Goal: Task Accomplishment & Management: Manage account settings

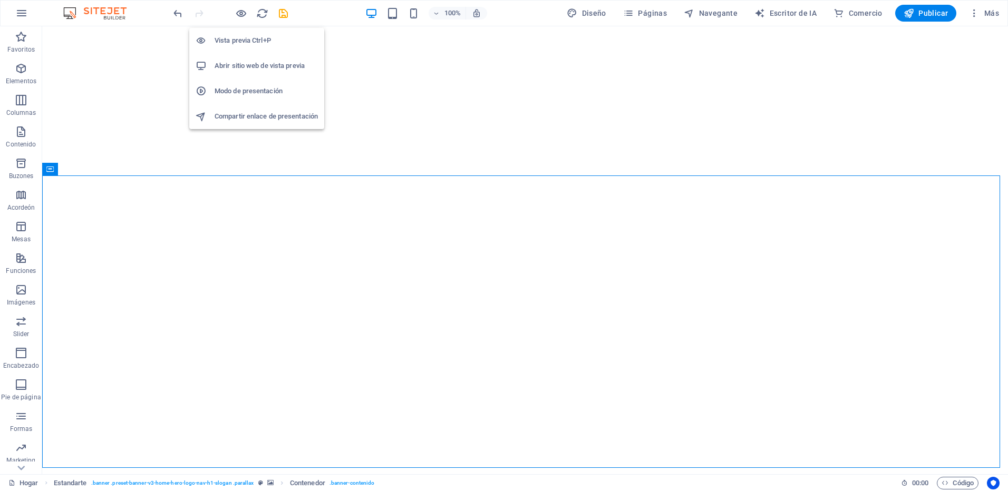
click at [237, 15] on icon "button" at bounding box center [241, 13] width 12 height 12
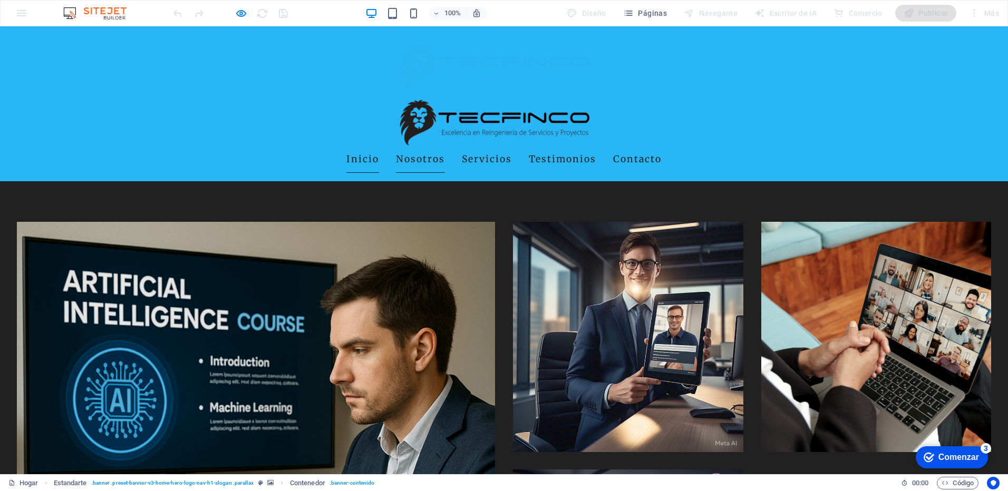
scroll to position [1120, 0]
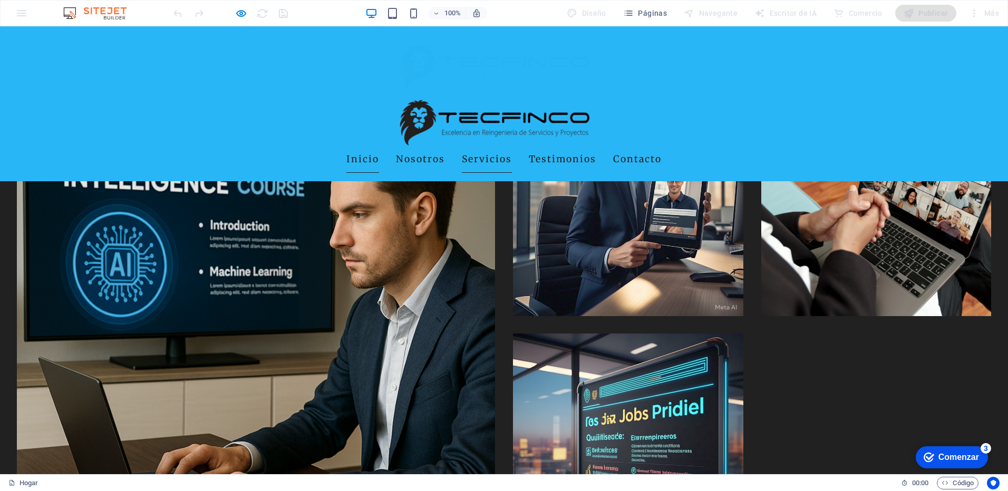
click at [463, 147] on link "Servicios" at bounding box center [487, 160] width 50 height 26
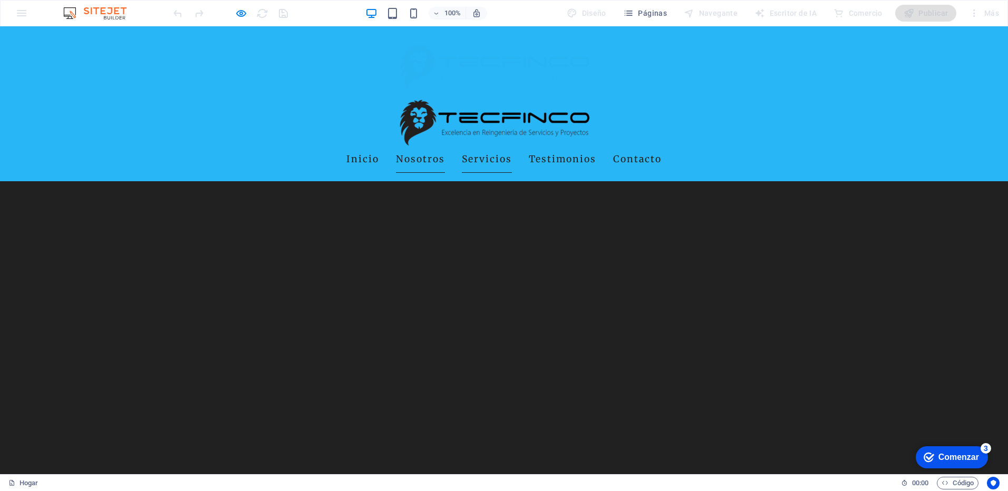
scroll to position [1858, 0]
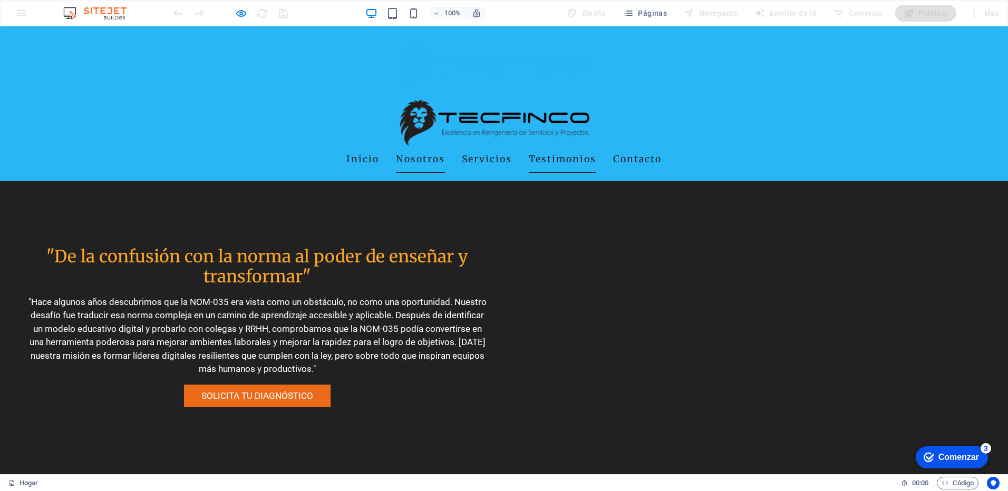
click at [533, 147] on link "Testimonios" at bounding box center [562, 160] width 67 height 26
click at [571, 147] on link "Testimonios" at bounding box center [562, 160] width 67 height 26
click at [625, 147] on link "Contacto" at bounding box center [637, 160] width 49 height 26
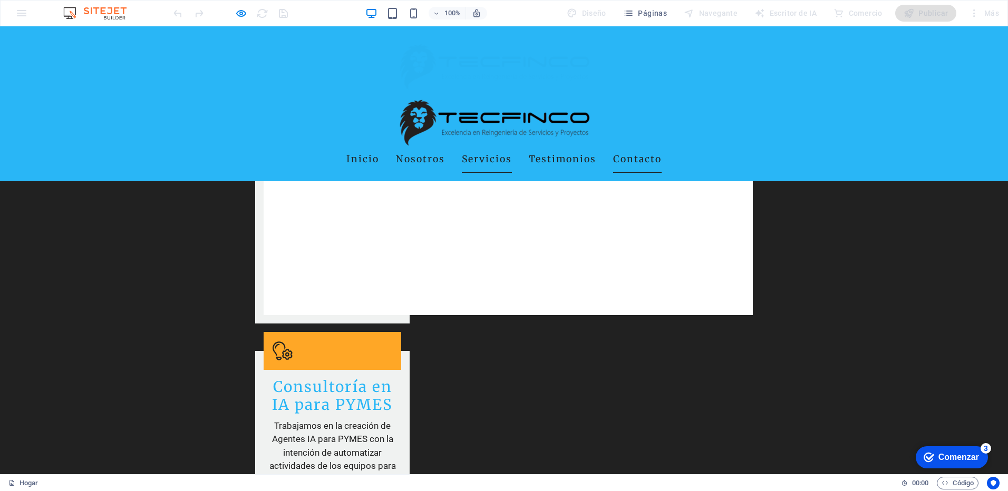
scroll to position [3334, 0]
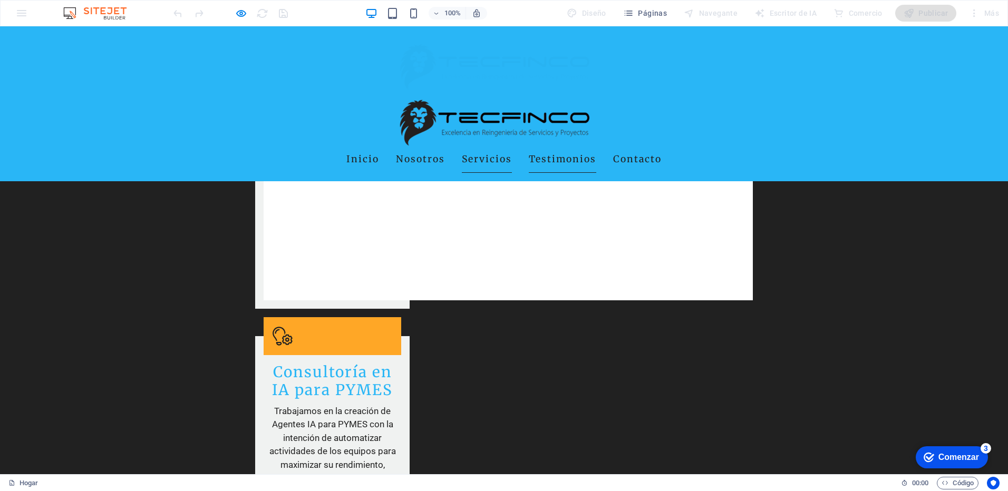
click at [574, 147] on link "Testimonios" at bounding box center [562, 160] width 67 height 26
click at [491, 147] on link "Servicios" at bounding box center [487, 160] width 50 height 26
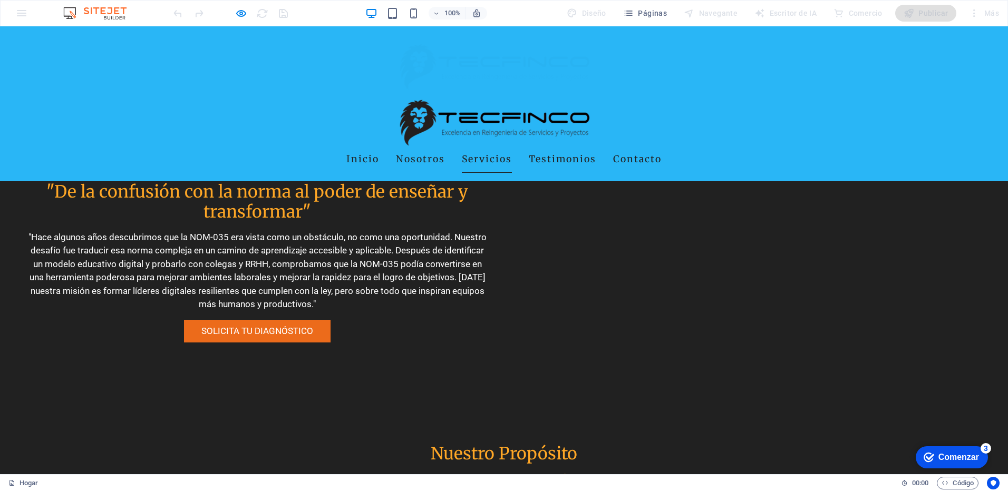
scroll to position [1858, 0]
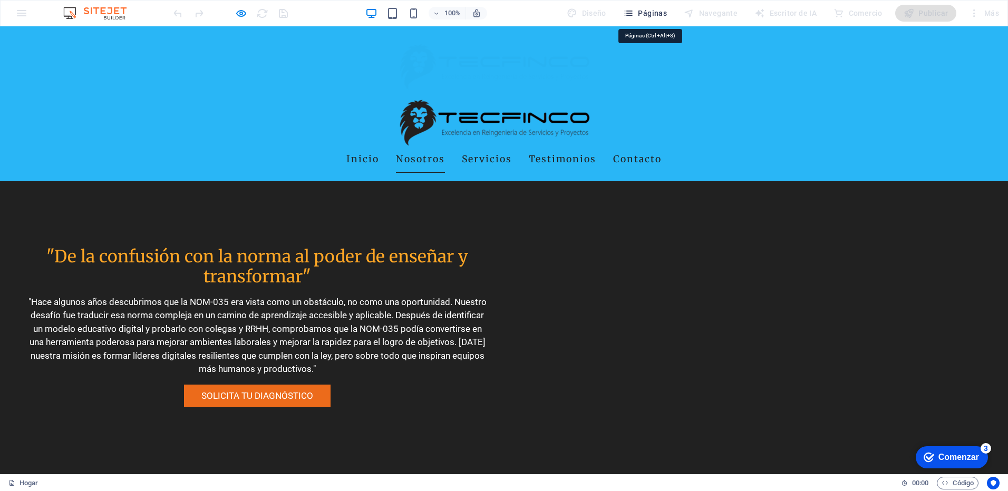
click at [653, 13] on font "Páginas" at bounding box center [652, 13] width 29 height 8
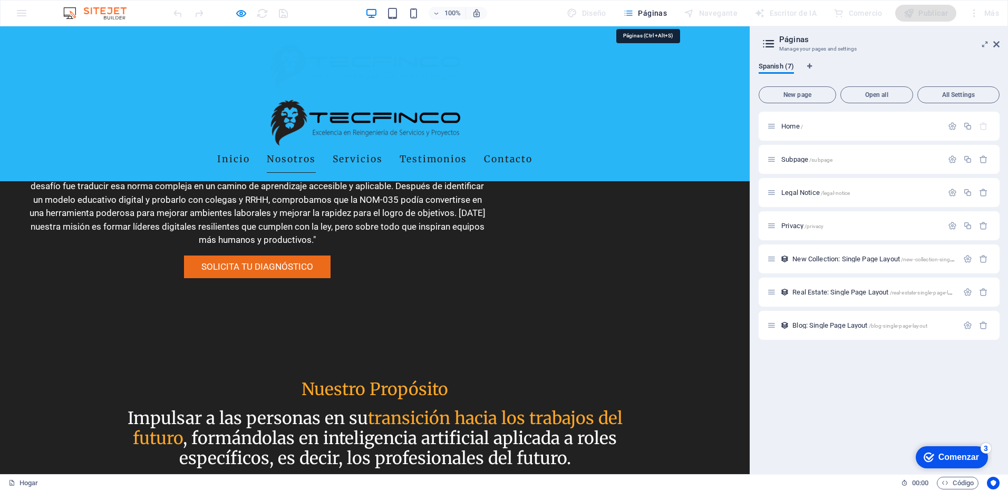
scroll to position [1728, 0]
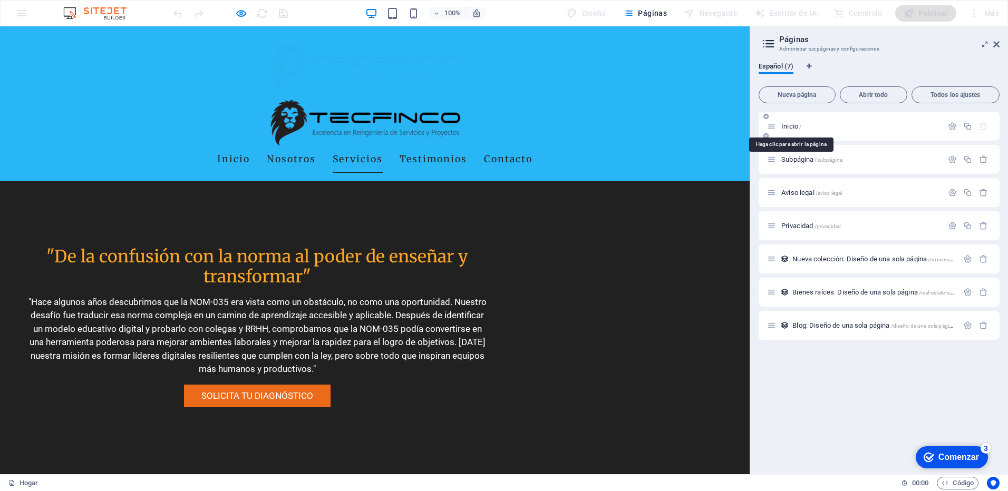
click at [786, 129] on span "Inicio /" at bounding box center [791, 126] width 20 height 8
click at [997, 45] on icon at bounding box center [996, 44] width 6 height 8
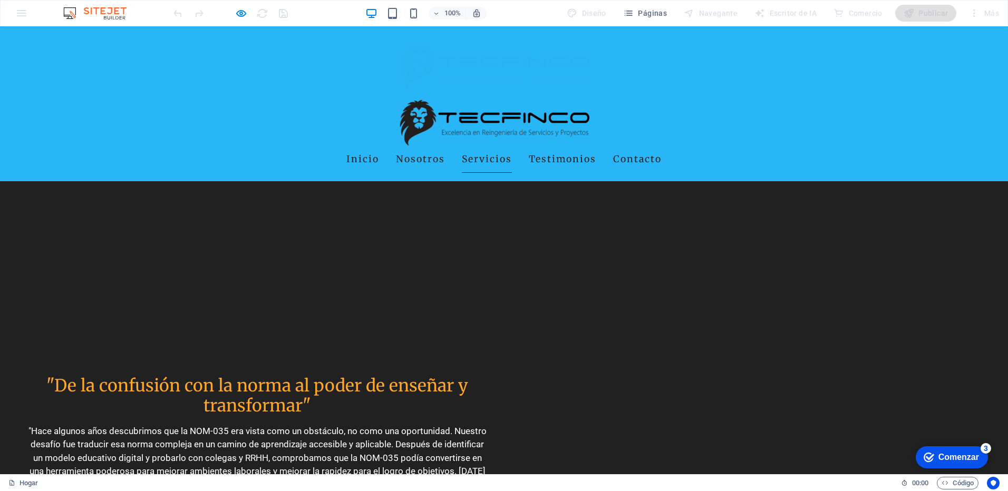
scroll to position [1858, 0]
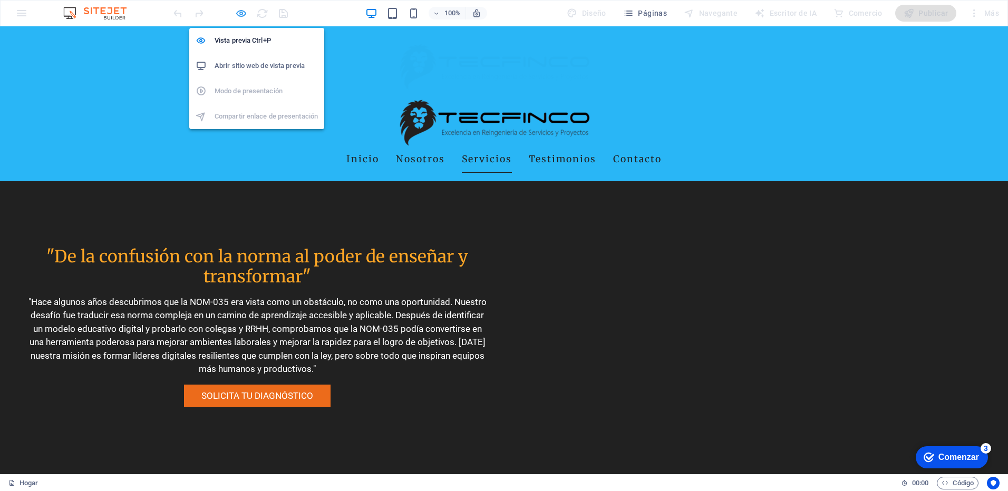
click at [242, 12] on icon "button" at bounding box center [241, 13] width 12 height 12
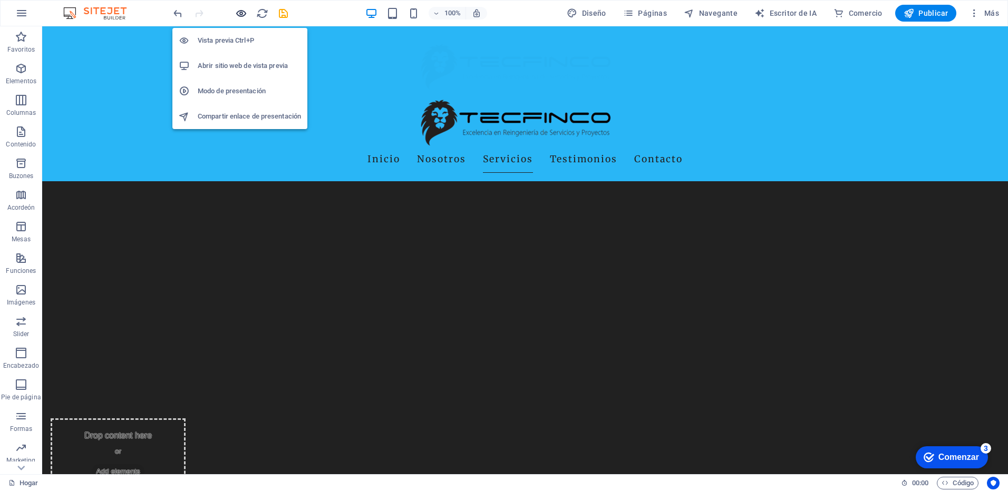
scroll to position [2205, 0]
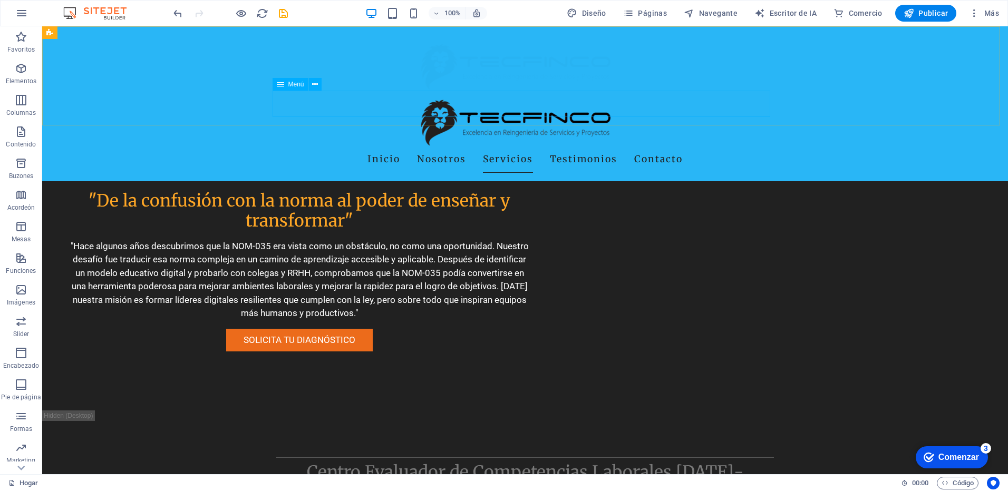
click at [574, 147] on nav "Inicio Nosotros Servicios Testimonios Contacto" at bounding box center [525, 160] width 498 height 26
click at [504, 147] on nav "Inicio Nosotros Servicios Testimonios Contacto" at bounding box center [525, 160] width 498 height 26
select select
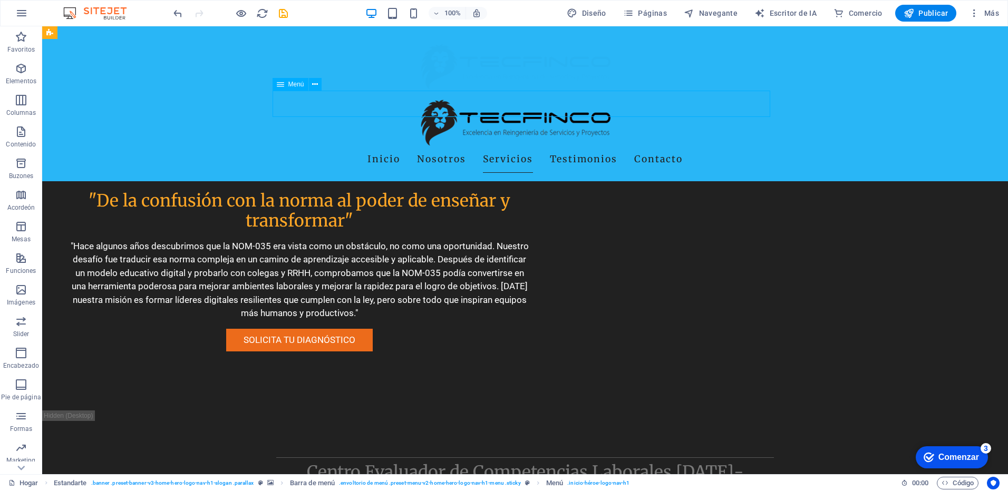
select select
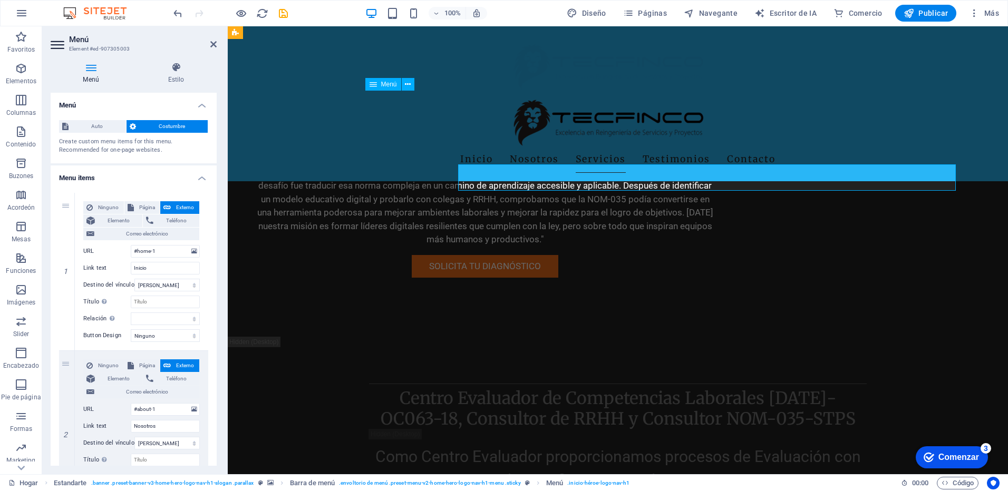
scroll to position [2131, 0]
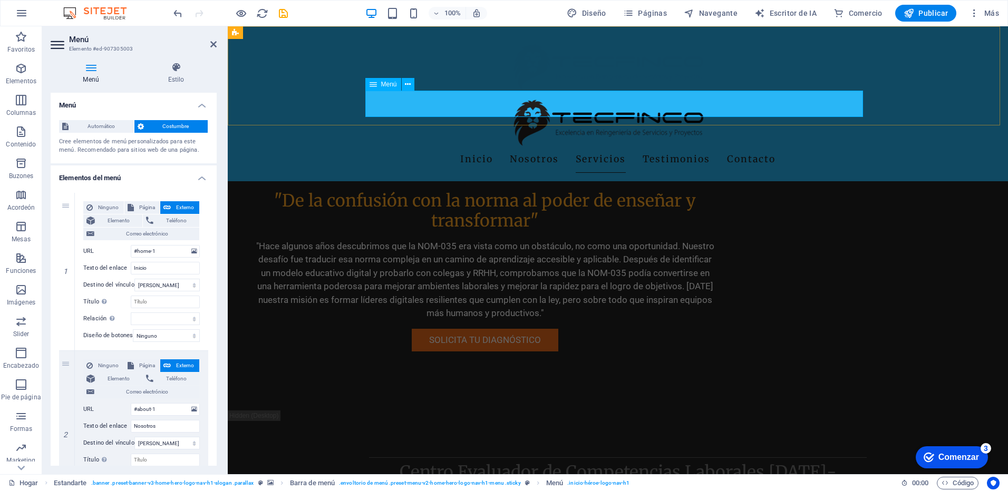
click at [595, 147] on nav "Inicio Nosotros Servicios Testimonios Contacto" at bounding box center [618, 160] width 498 height 26
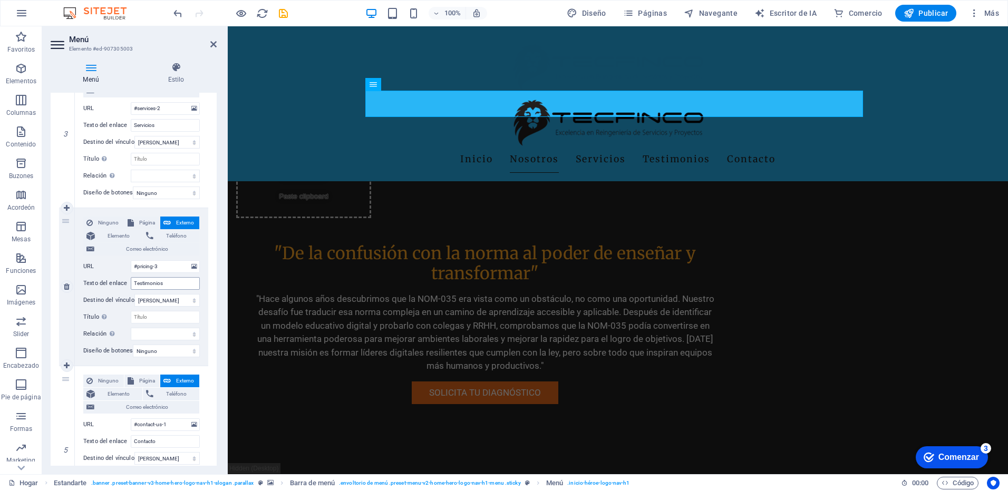
scroll to position [475, 0]
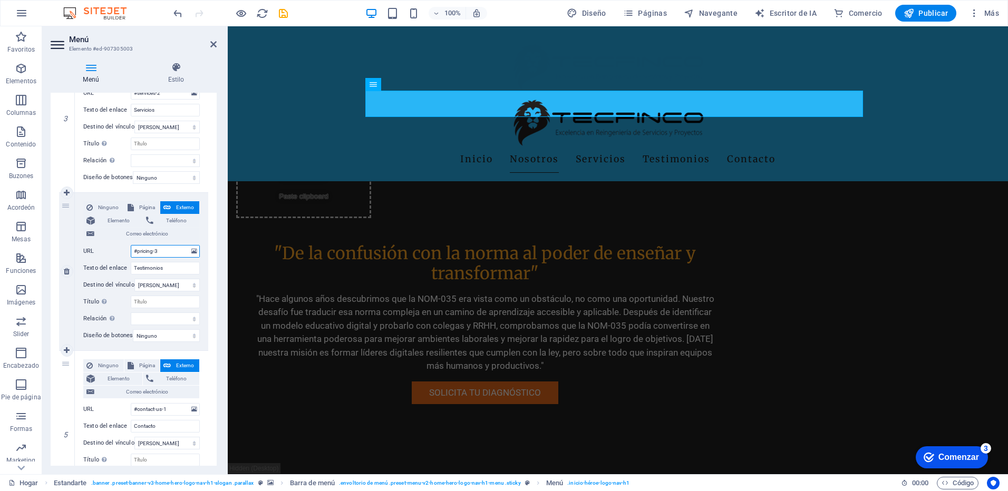
click at [153, 250] on input "#pricing-3" at bounding box center [165, 251] width 69 height 13
type input "#-3"
select select
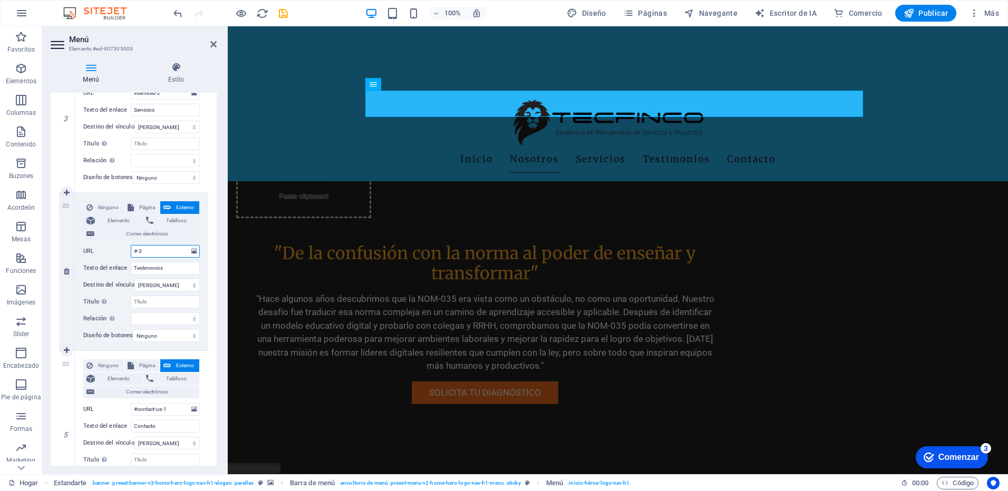
select select
type input "#testom-3"
select select
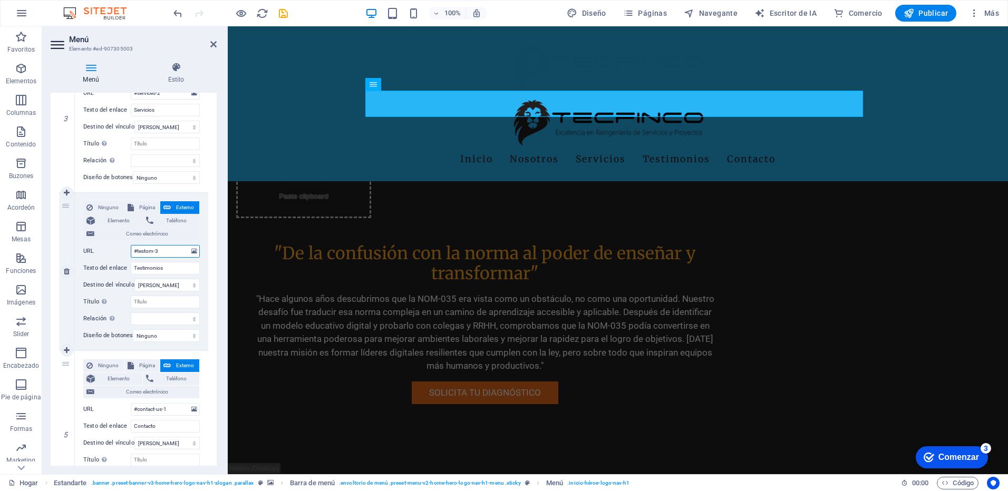
select select
type input "#testominials-3"
select select
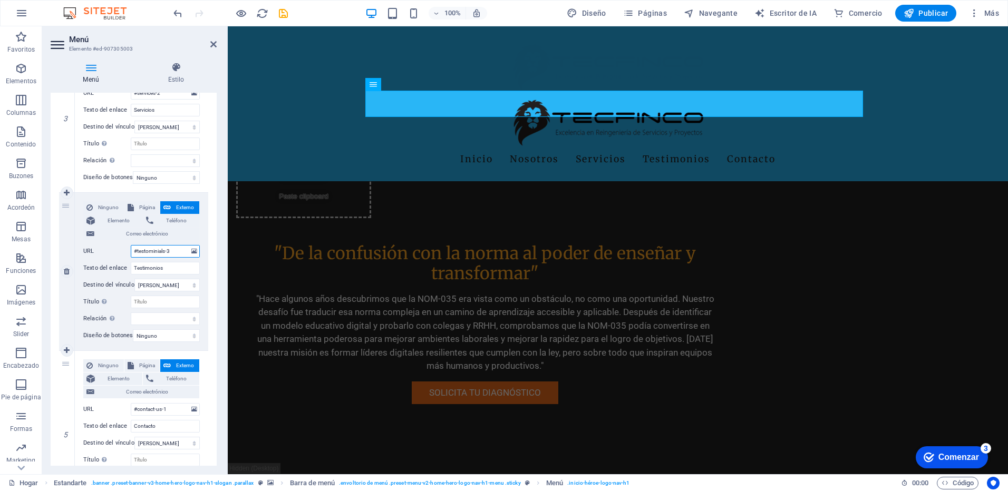
select select
type input "#testominials-3"
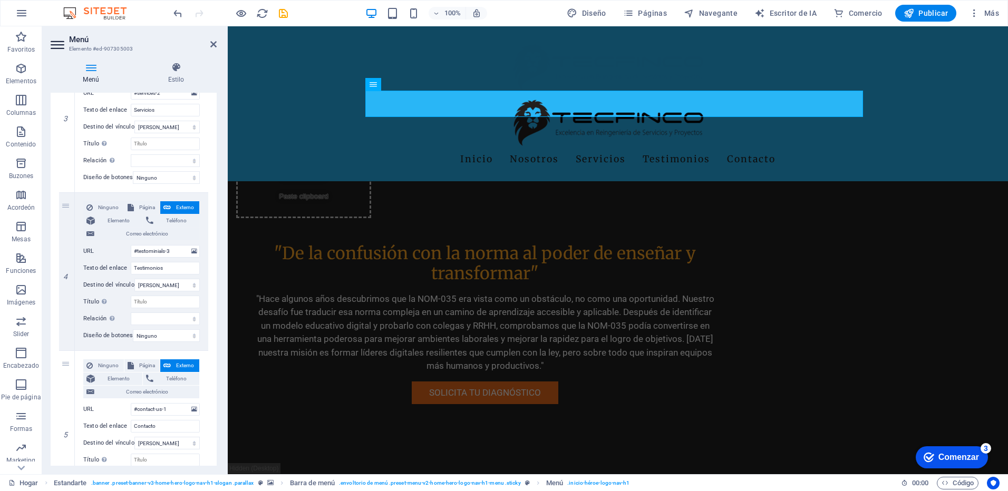
click at [206, 269] on div "1 Ninguno Página Externo Elemento Teléfono Correo electrónico Page Home Subpage…" at bounding box center [134, 113] width 166 height 807
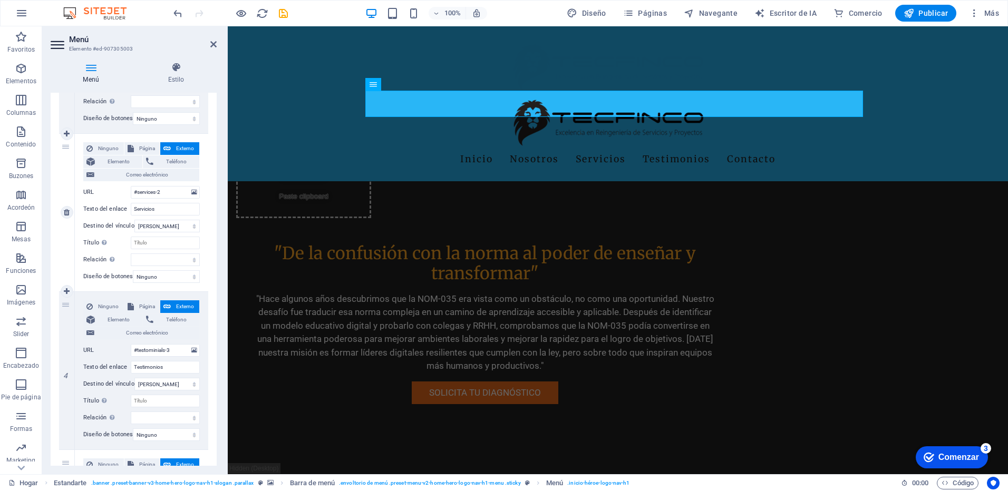
scroll to position [369, 0]
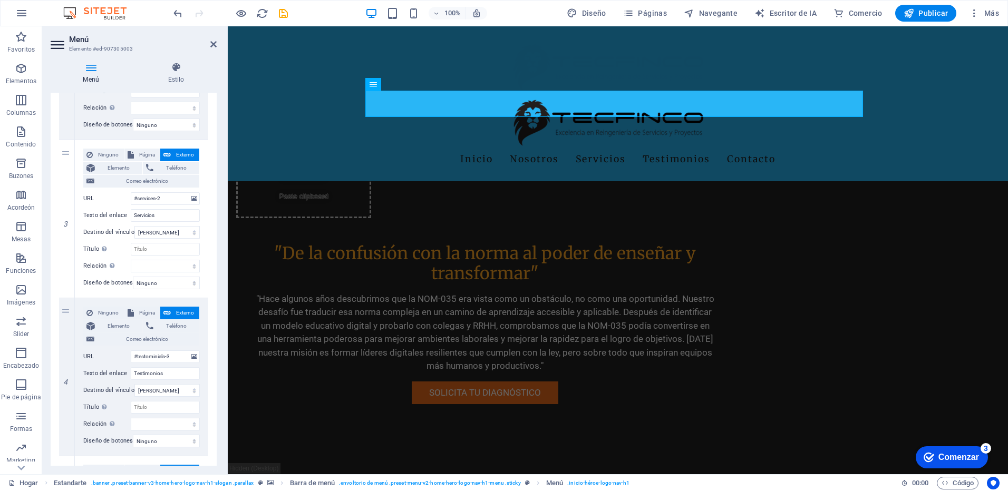
click at [219, 321] on div "Menú Estilo Menú Automático Costumbre Cree elementos de menú personalizados par…" at bounding box center [133, 264] width 183 height 421
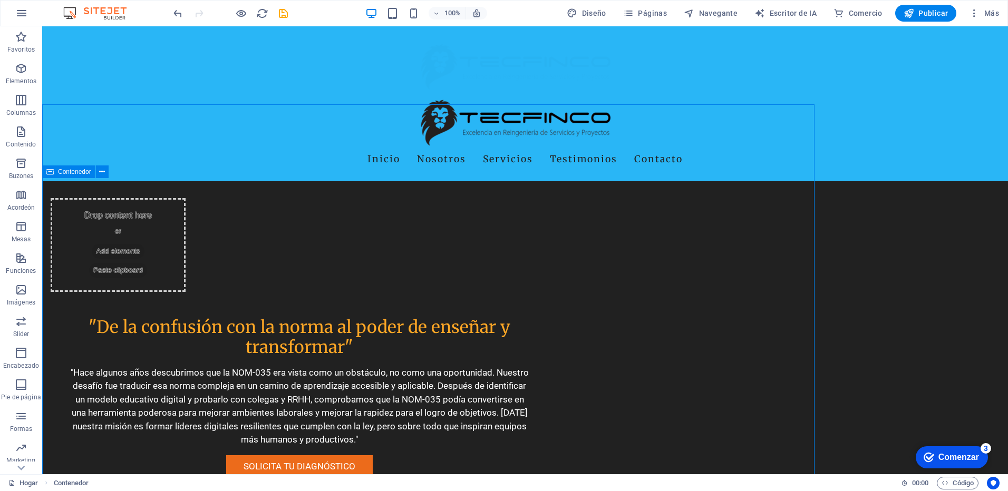
scroll to position [2152, 0]
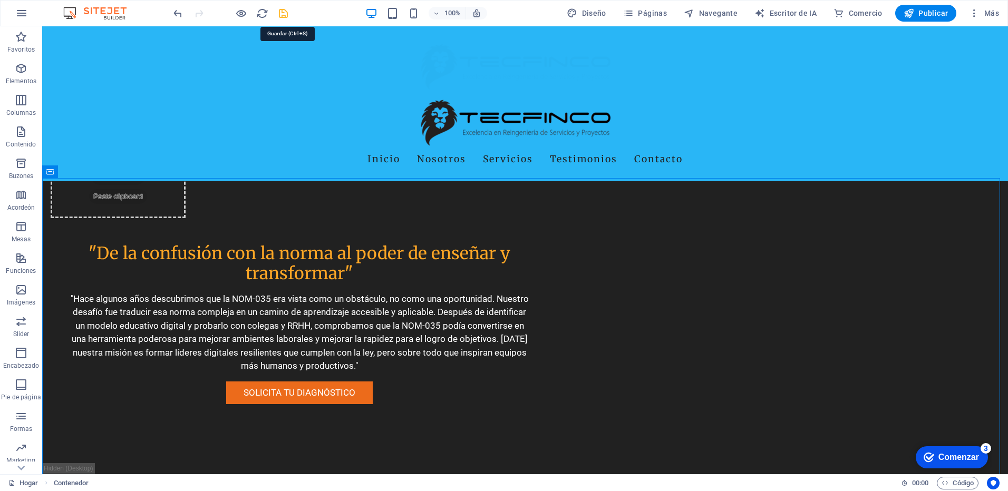
click at [284, 14] on icon "salvar" at bounding box center [283, 13] width 12 height 12
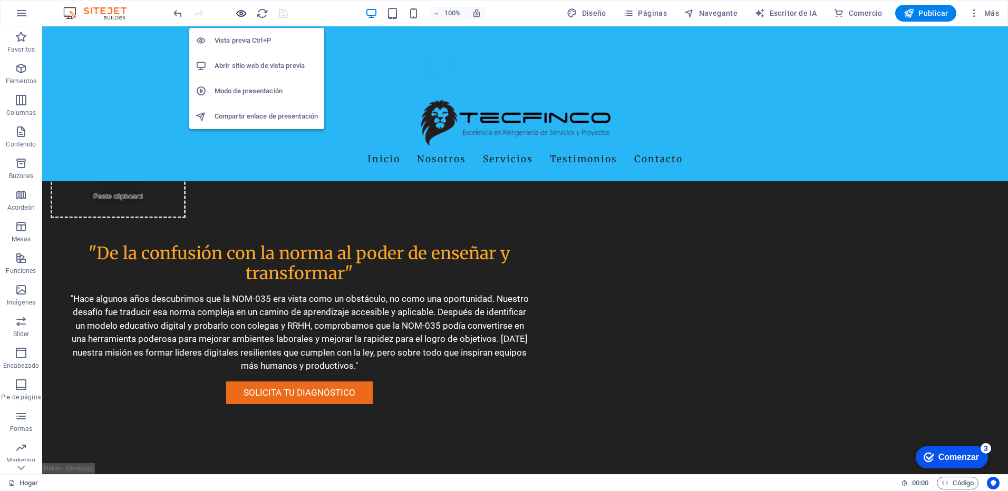
click at [238, 16] on icon "button" at bounding box center [241, 13] width 12 height 12
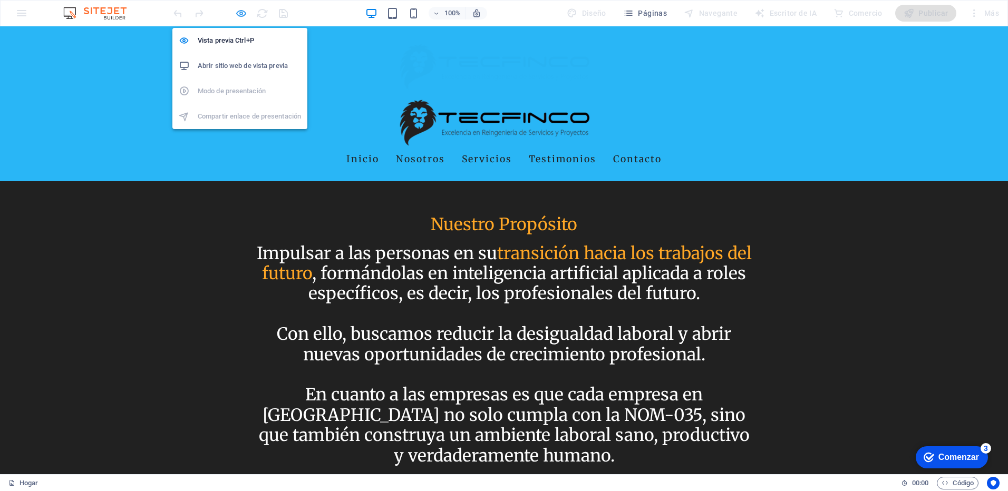
scroll to position [1805, 0]
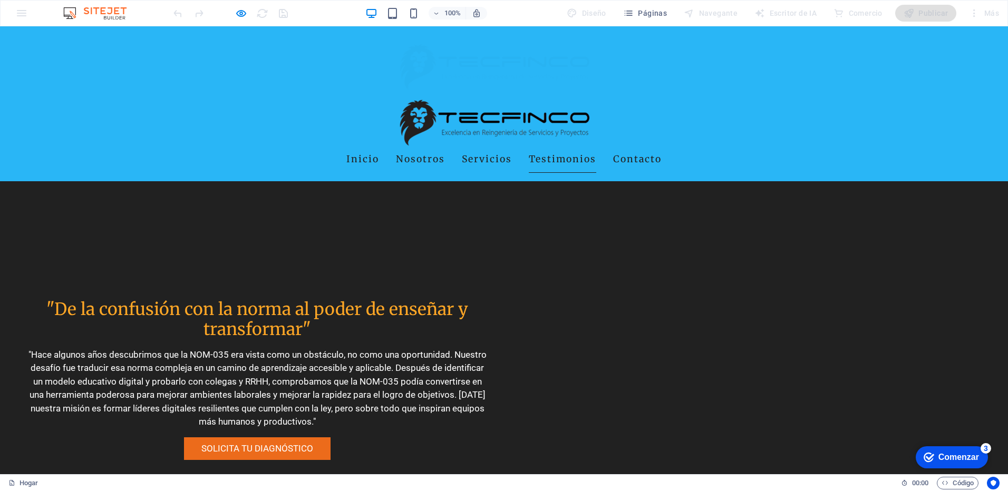
click at [559, 147] on link "Testimonios" at bounding box center [562, 160] width 67 height 26
click at [487, 147] on link "Servicios" at bounding box center [487, 160] width 50 height 26
click at [542, 147] on link "Testimonios" at bounding box center [562, 160] width 67 height 26
click at [624, 147] on link "Contacto" at bounding box center [637, 160] width 49 height 26
click at [635, 147] on link "Contacto" at bounding box center [637, 160] width 49 height 26
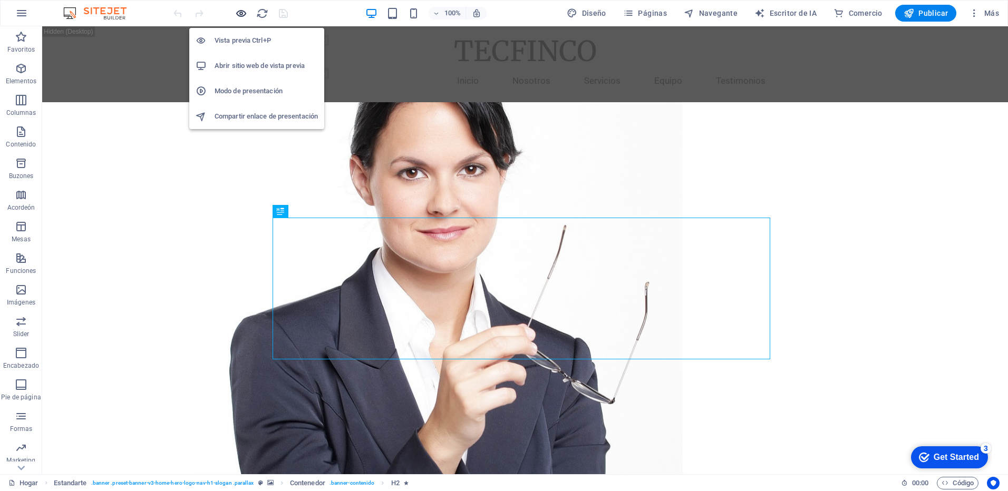
click at [242, 15] on icon "button" at bounding box center [241, 13] width 12 height 12
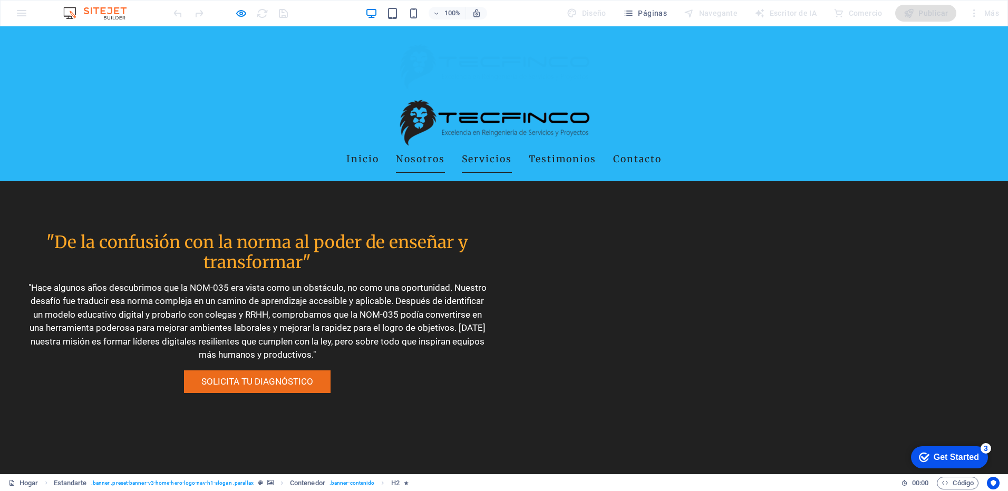
scroll to position [1858, 0]
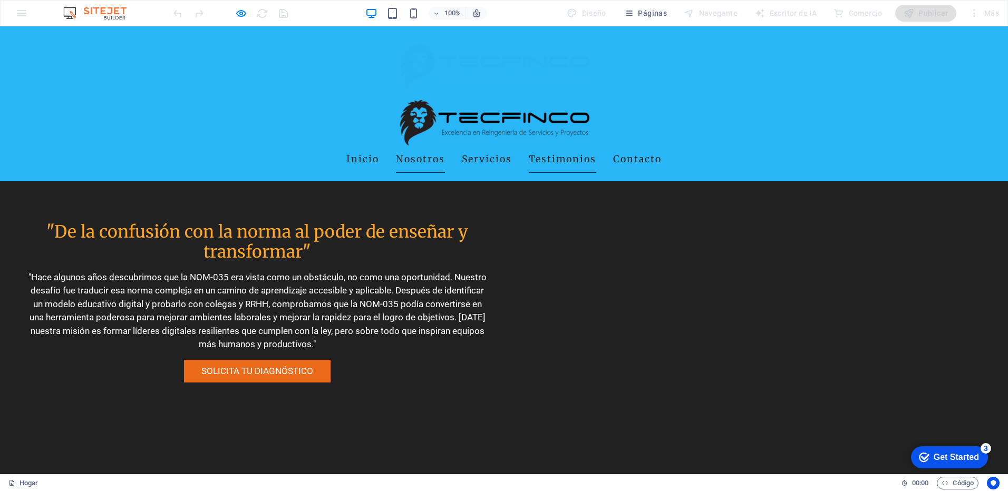
click at [541, 147] on link "Testimonios" at bounding box center [562, 160] width 67 height 26
click at [622, 147] on link "Contacto" at bounding box center [637, 160] width 49 height 26
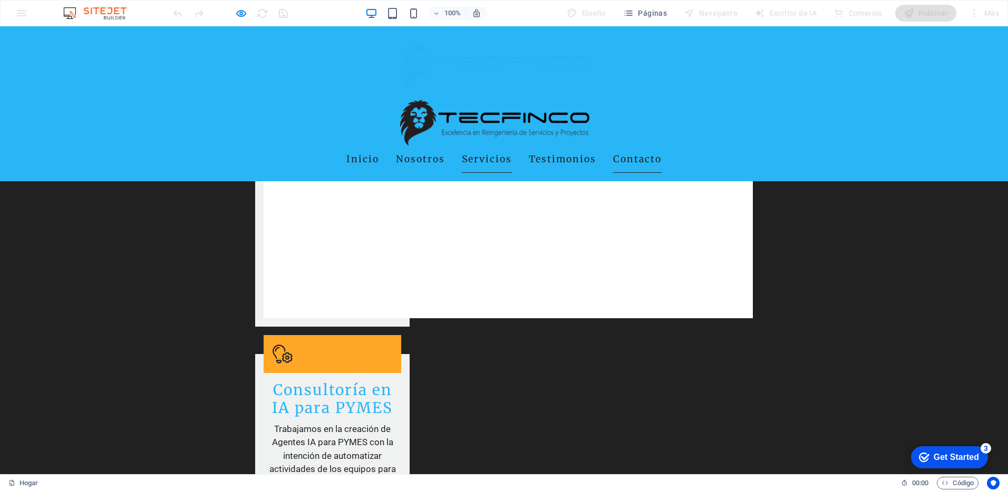
scroll to position [3334, 0]
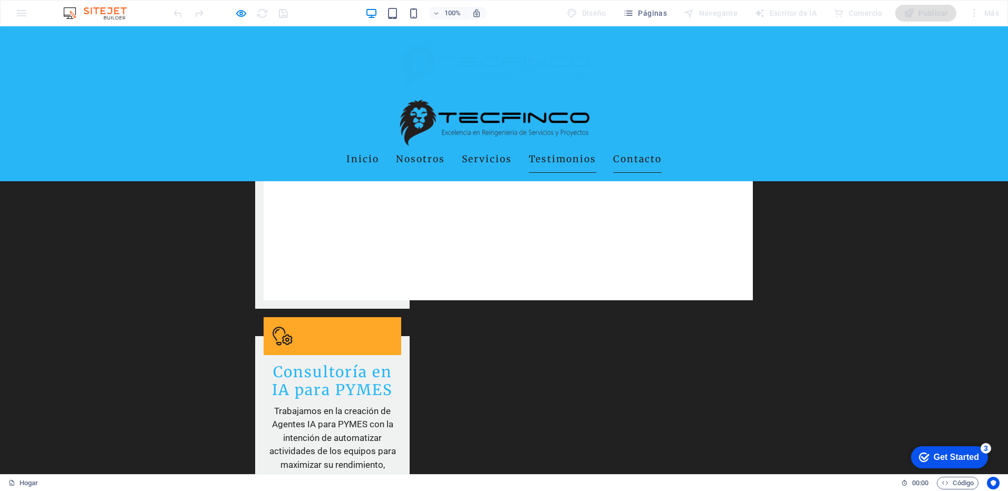
click at [574, 147] on link "Testimonios" at bounding box center [562, 160] width 67 height 26
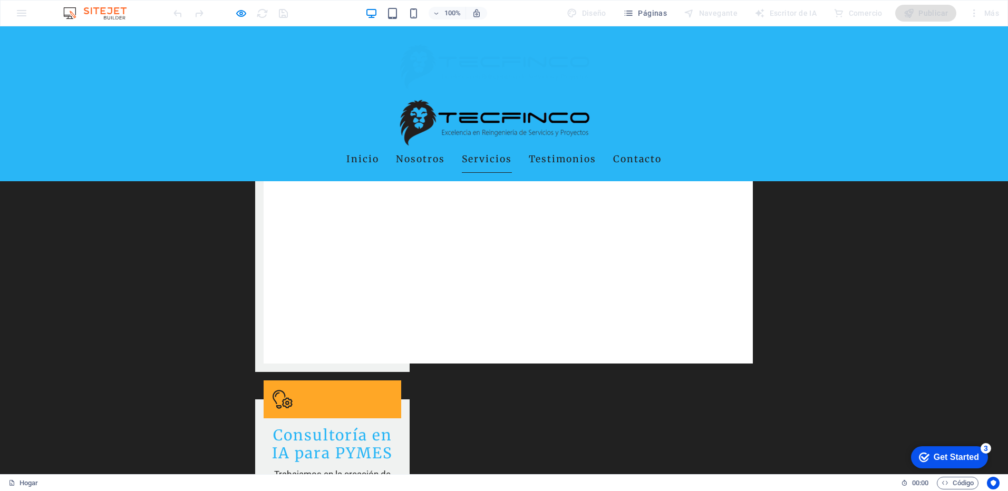
scroll to position [3282, 0]
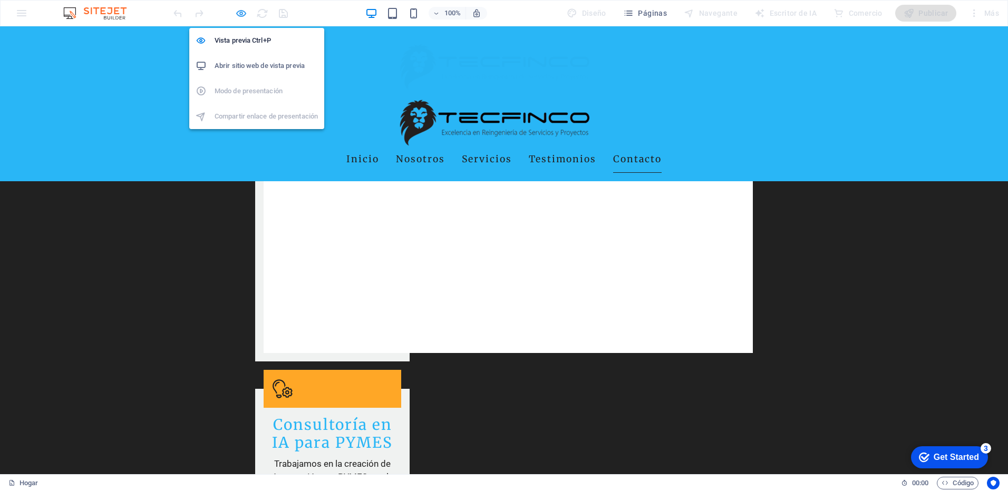
click at [243, 13] on icon "button" at bounding box center [241, 13] width 12 height 12
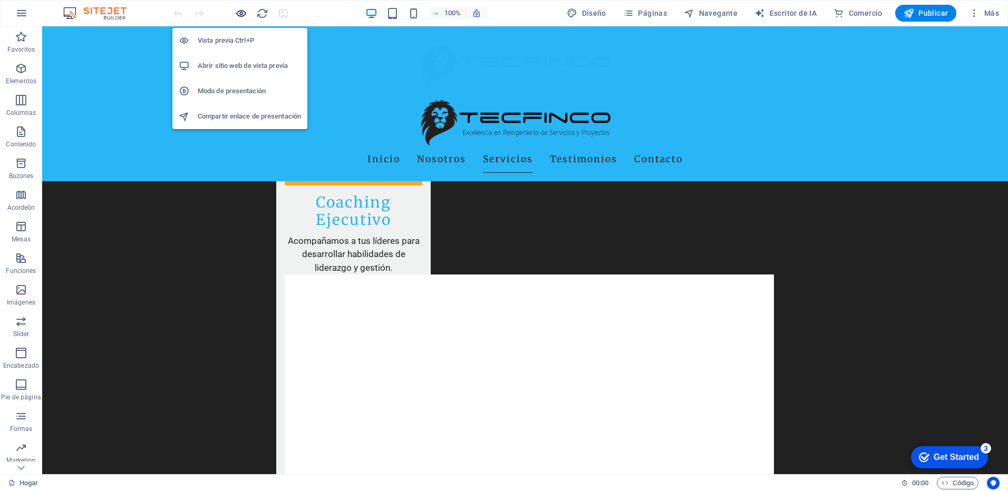
scroll to position [3261, 0]
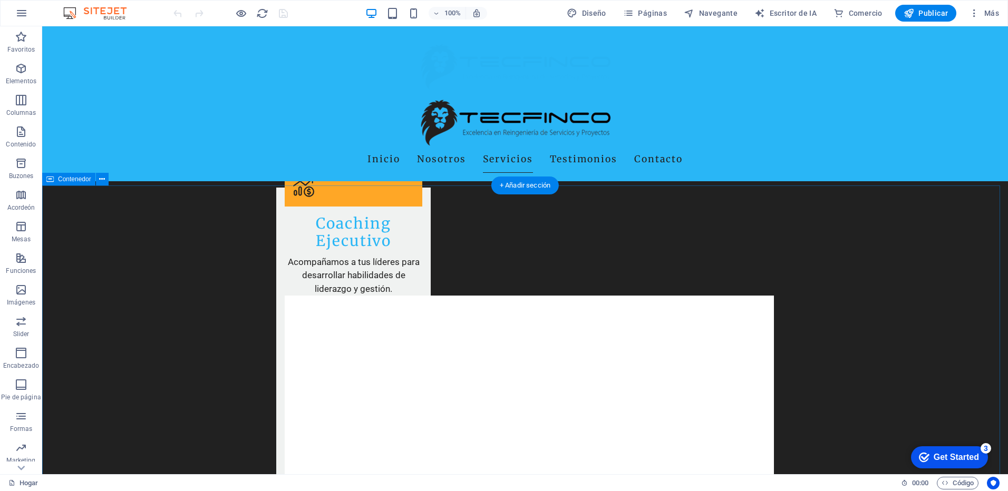
click at [79, 179] on span "Contenedor" at bounding box center [74, 179] width 33 height 6
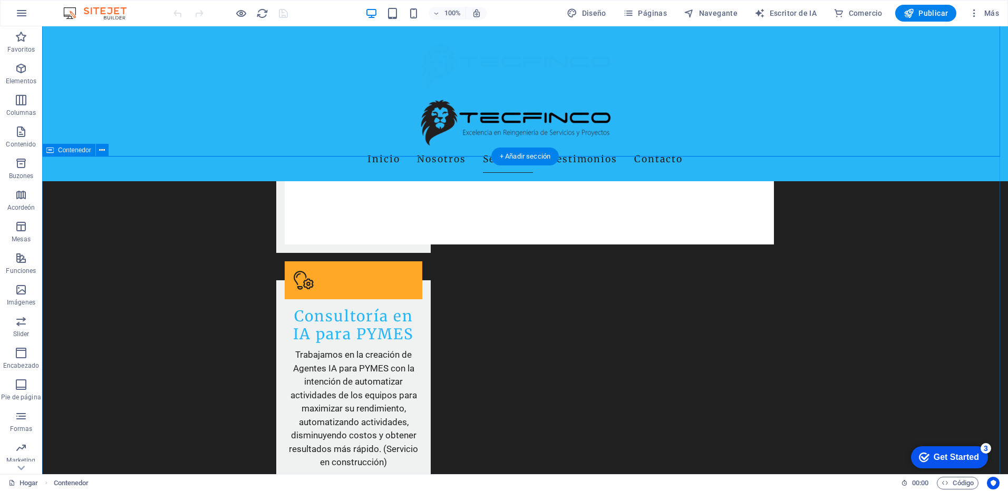
scroll to position [3859, 0]
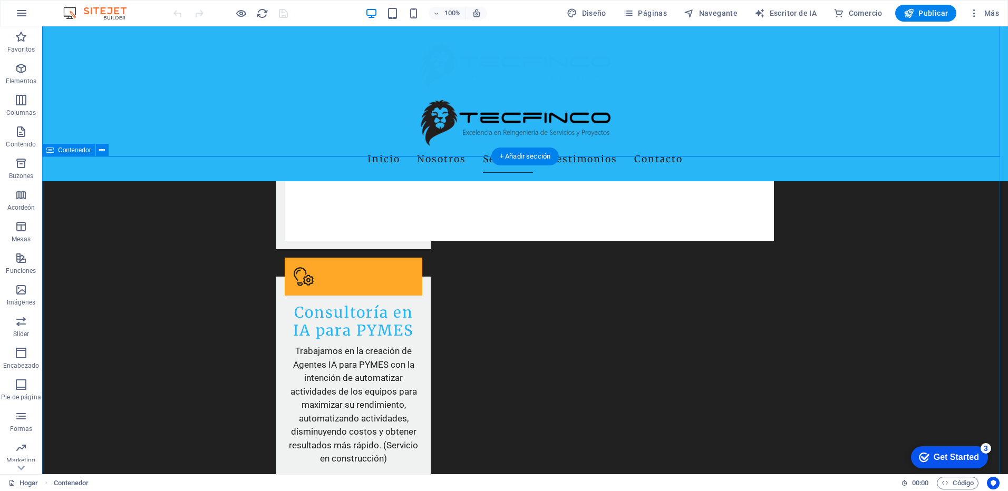
click at [101, 154] on icon at bounding box center [102, 150] width 6 height 11
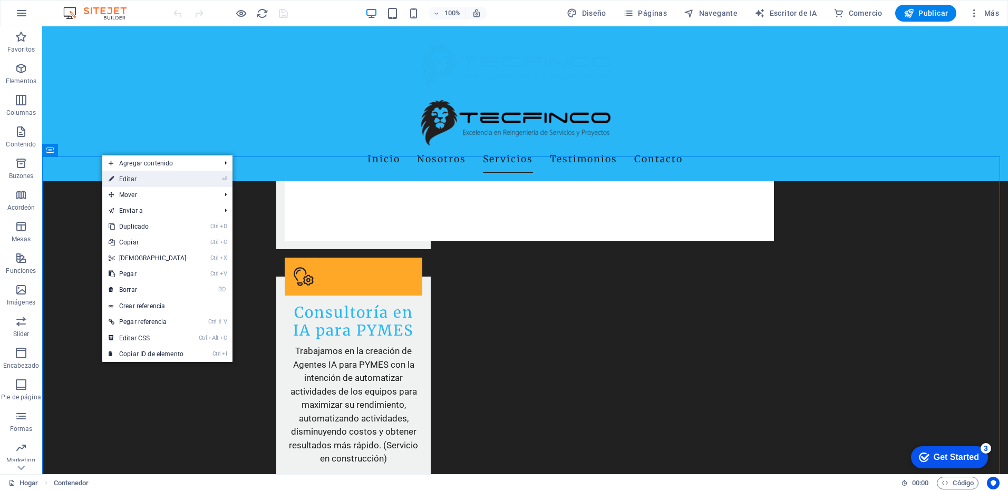
click at [136, 175] on link "⏎ Editar" at bounding box center [147, 179] width 91 height 16
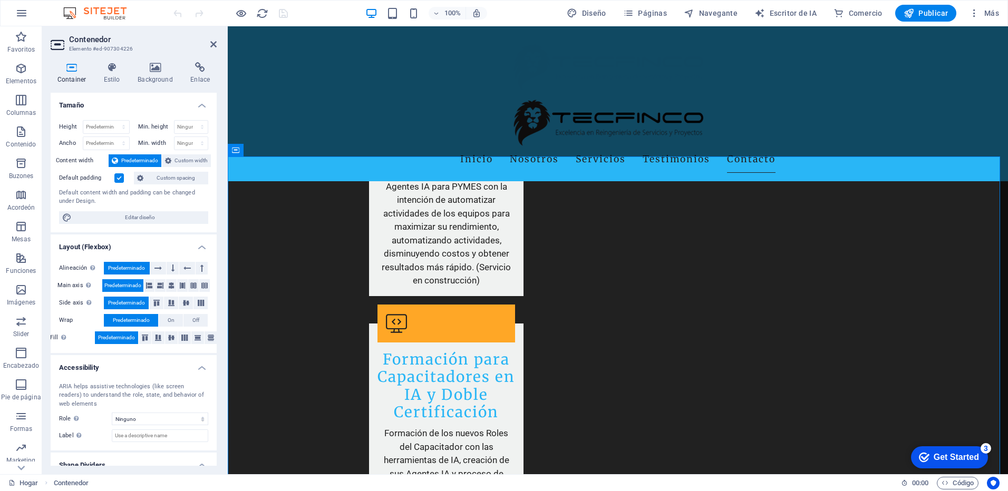
scroll to position [3785, 0]
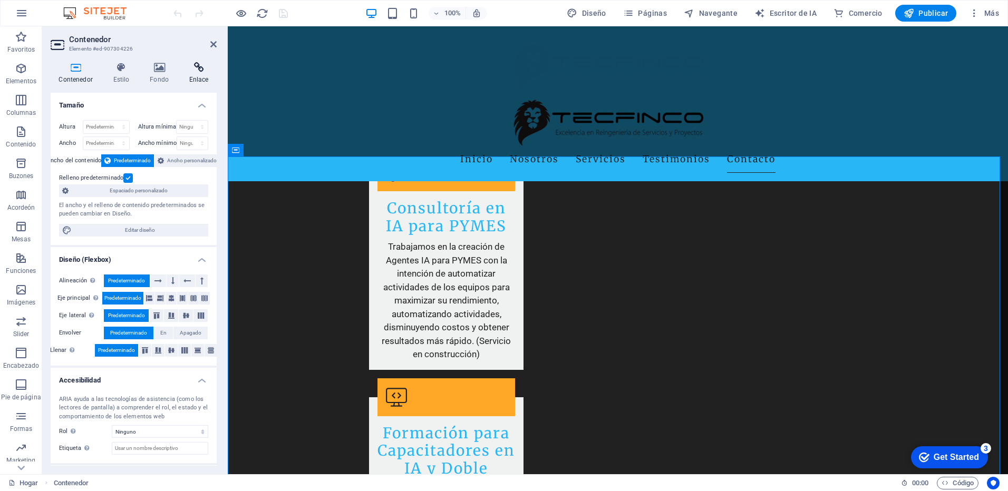
click at [192, 72] on icon at bounding box center [199, 67] width 36 height 11
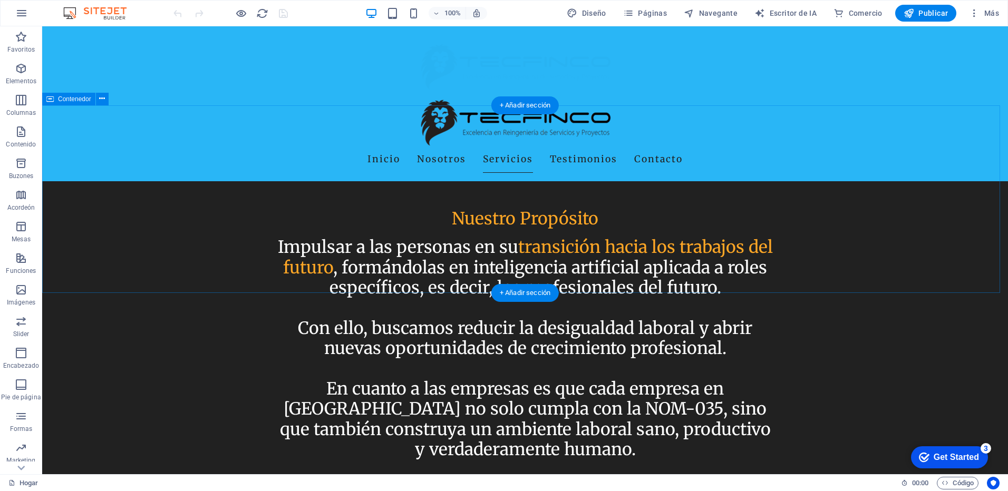
scroll to position [2963, 0]
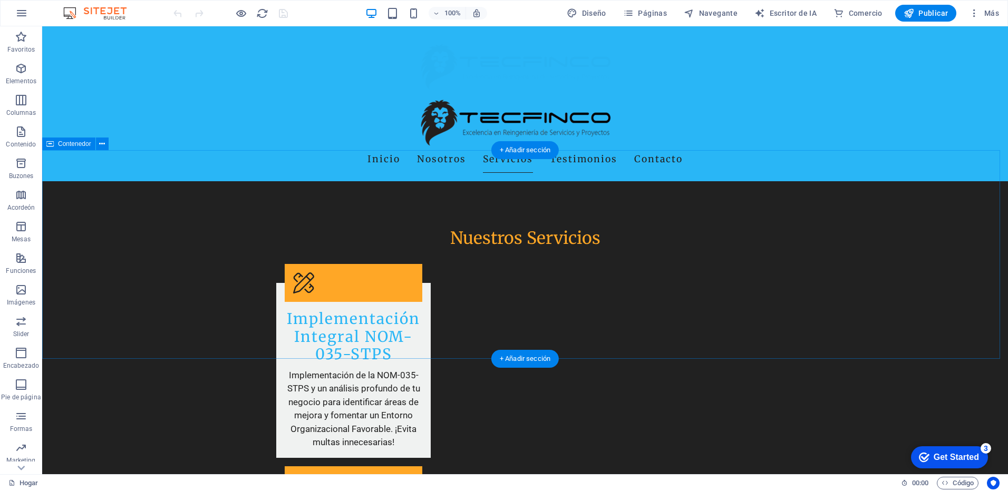
click at [99, 143] on button at bounding box center [102, 144] width 13 height 13
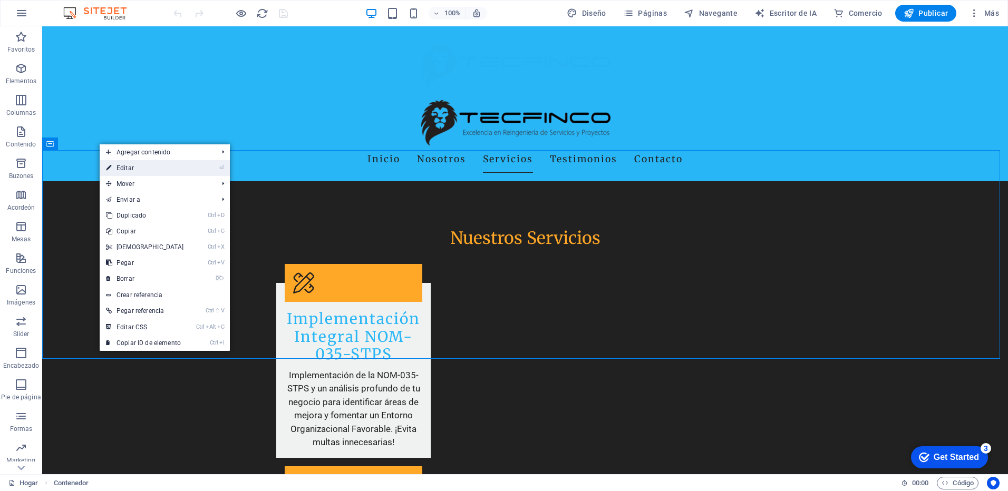
click at [139, 166] on link "⏎ Editar" at bounding box center [145, 168] width 91 height 16
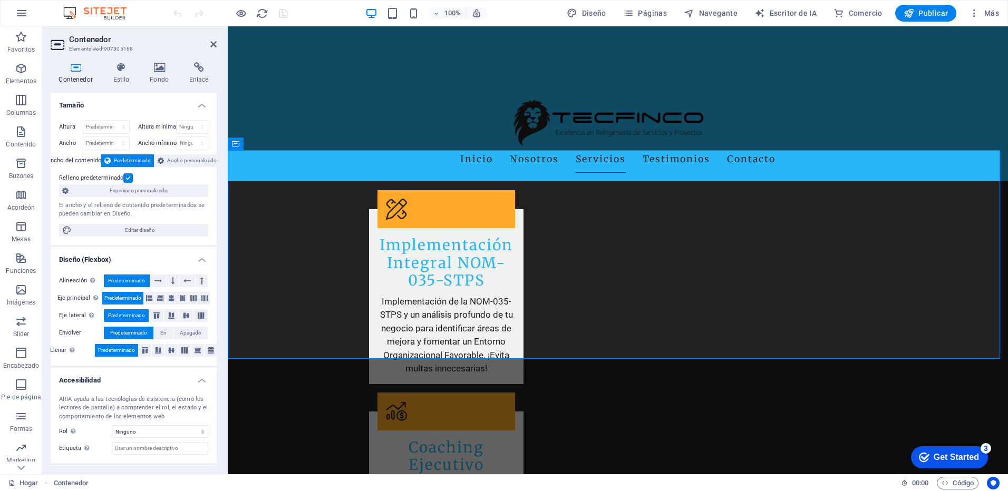
scroll to position [2889, 0]
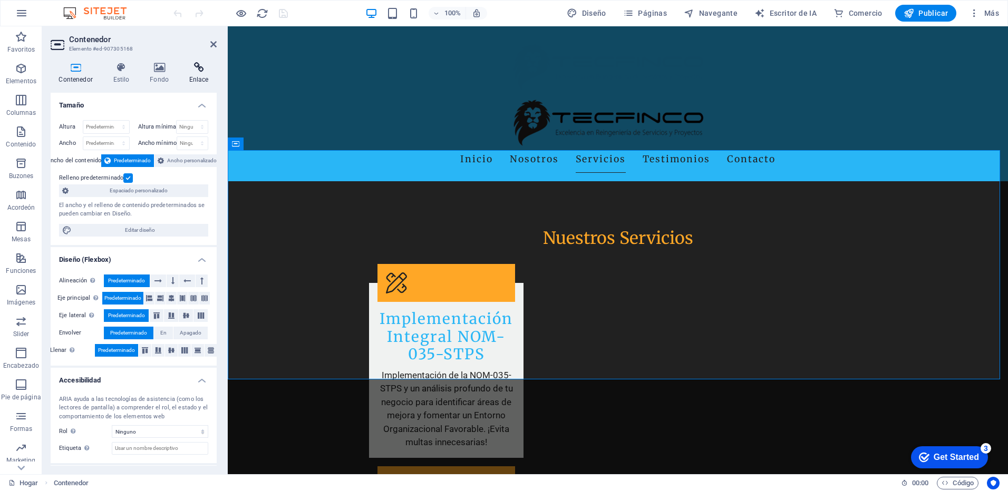
click at [194, 78] on font "Enlace" at bounding box center [199, 79] width 20 height 7
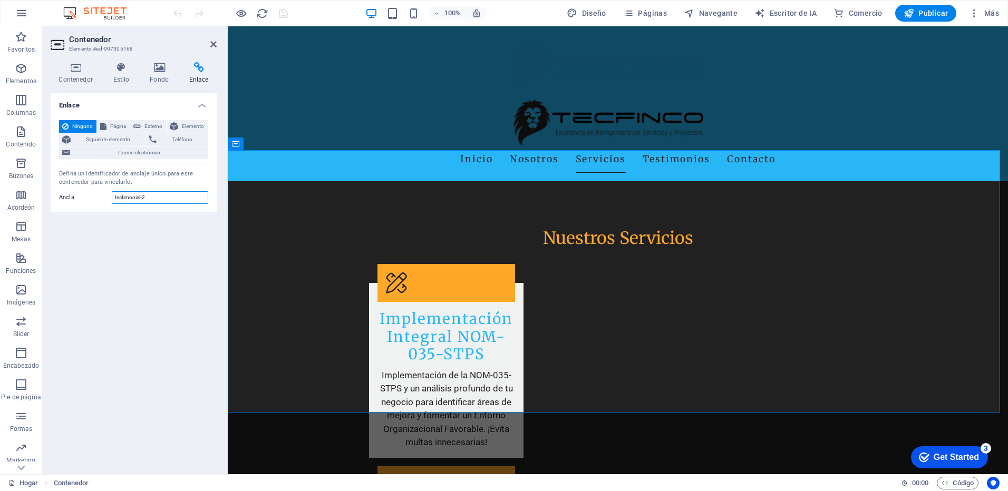
drag, startPoint x: 152, startPoint y: 195, endPoint x: 112, endPoint y: 194, distance: 40.6
click at [112, 194] on input "testimonial-2" at bounding box center [160, 197] width 96 height 13
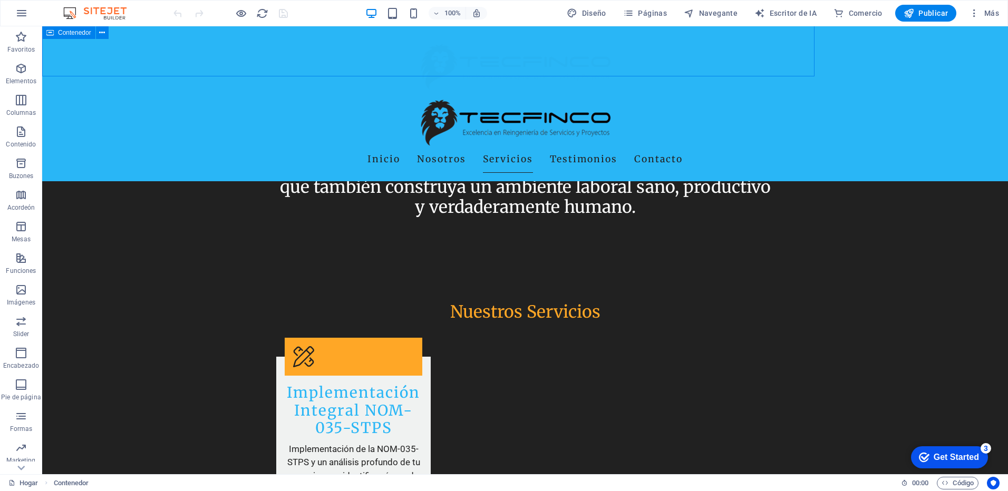
scroll to position [2963, 0]
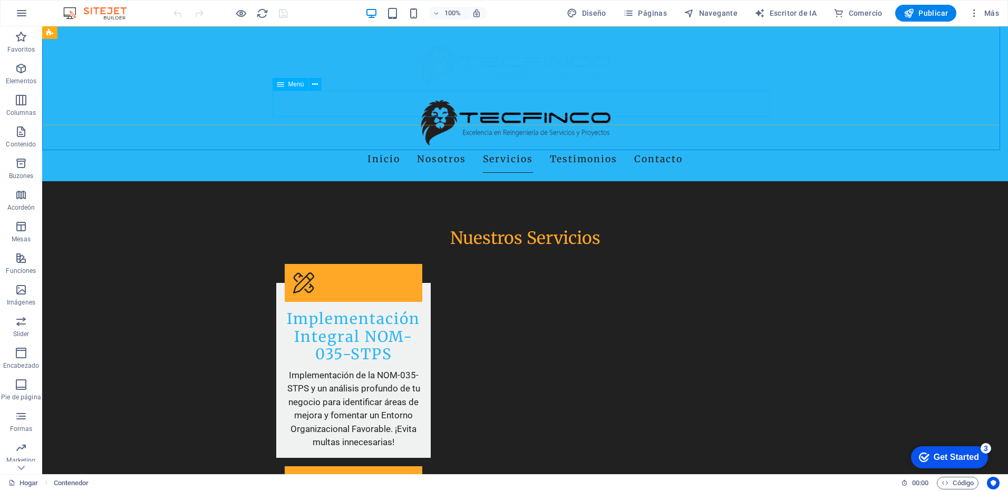
click at [387, 147] on nav "Inicio Nosotros Servicios Testimonios Contacto" at bounding box center [525, 160] width 498 height 26
click at [313, 85] on icon at bounding box center [315, 84] width 6 height 11
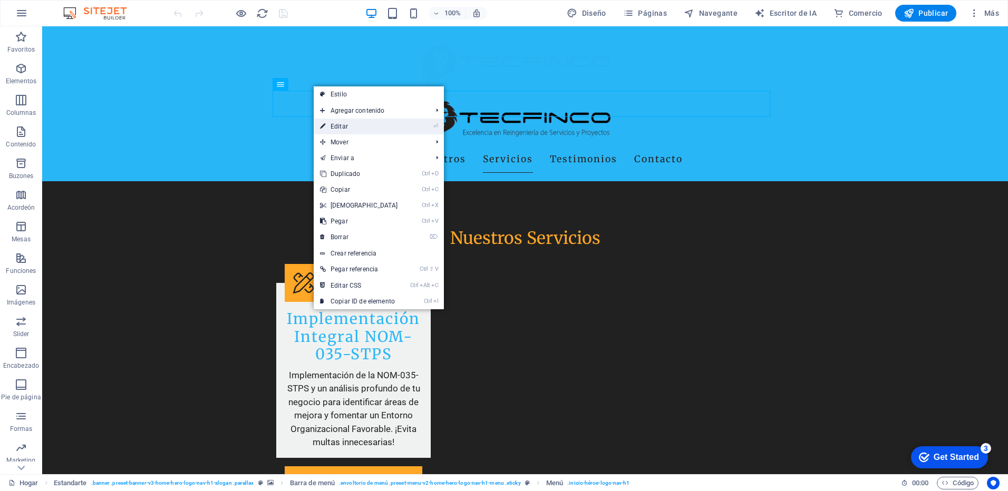
click at [347, 124] on font "Editar" at bounding box center [339, 126] width 17 height 7
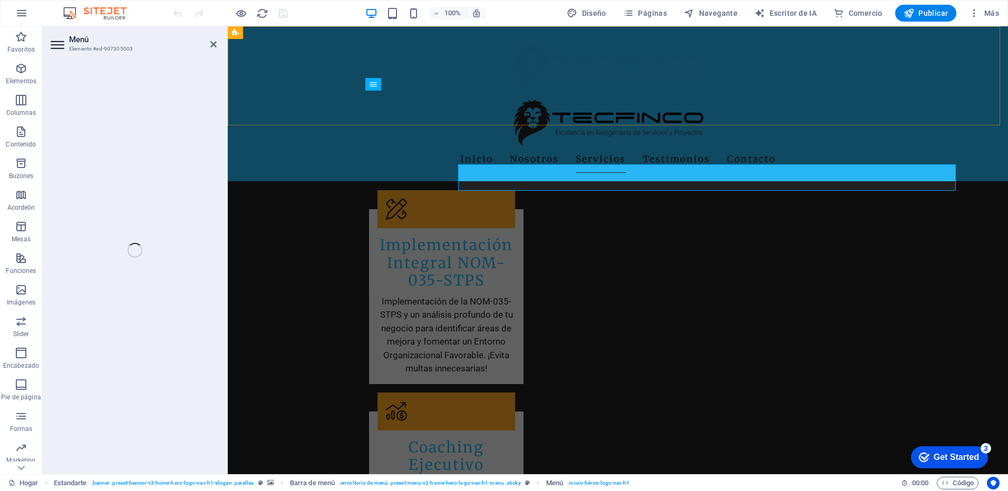
select select
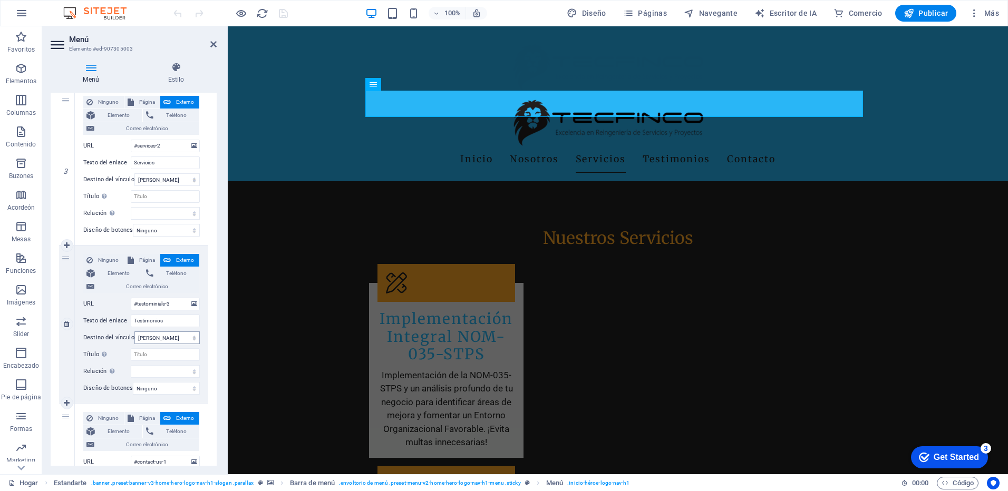
scroll to position [475, 0]
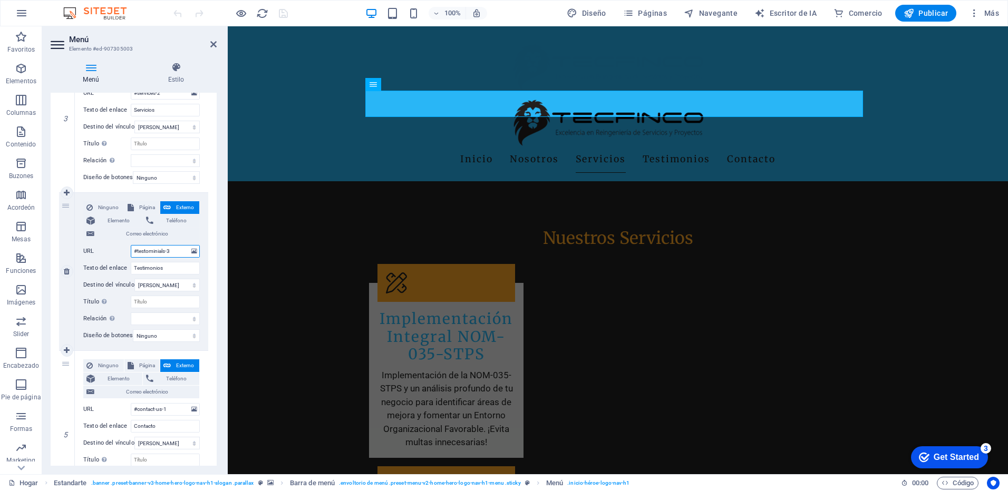
drag, startPoint x: 170, startPoint y: 252, endPoint x: 139, endPoint y: 253, distance: 31.6
click at [139, 253] on input "#testominials-3" at bounding box center [165, 251] width 69 height 13
type input "#t"
select select
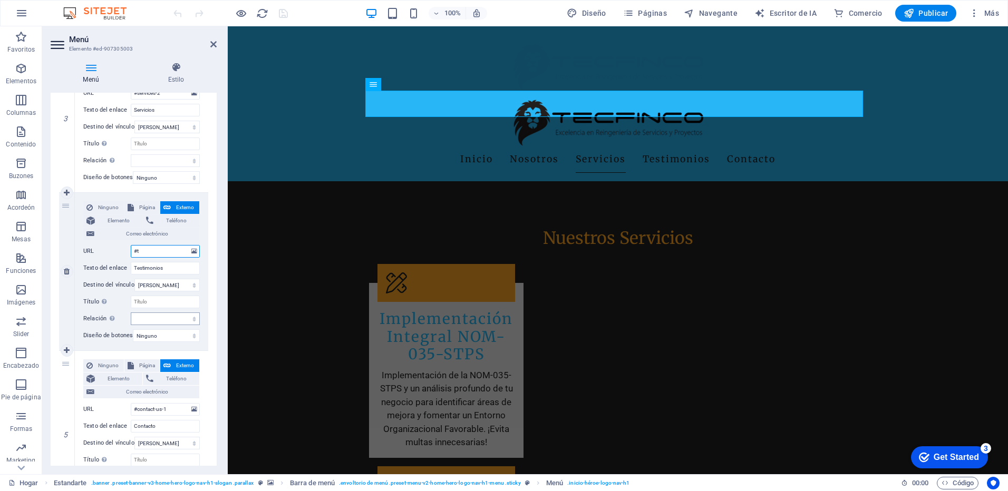
select select
type input "#"
select select
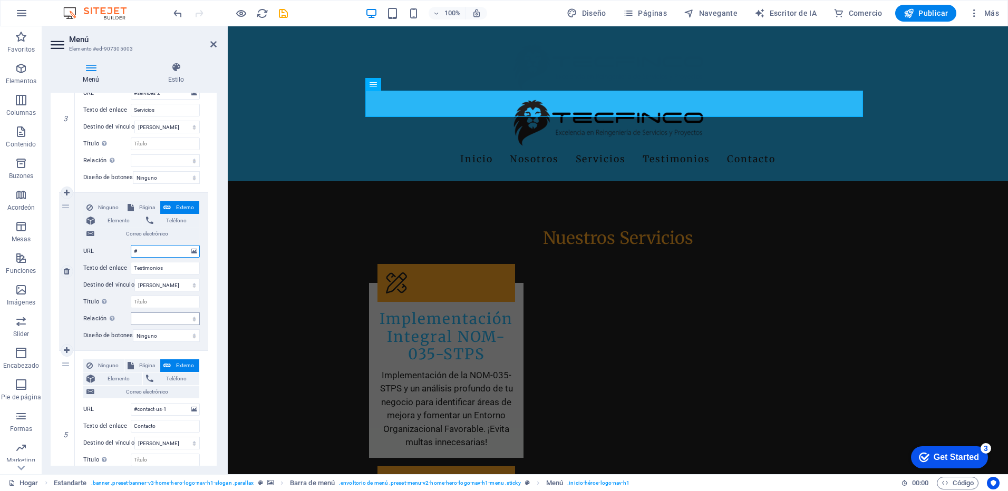
select select
paste input "testimonial-2"
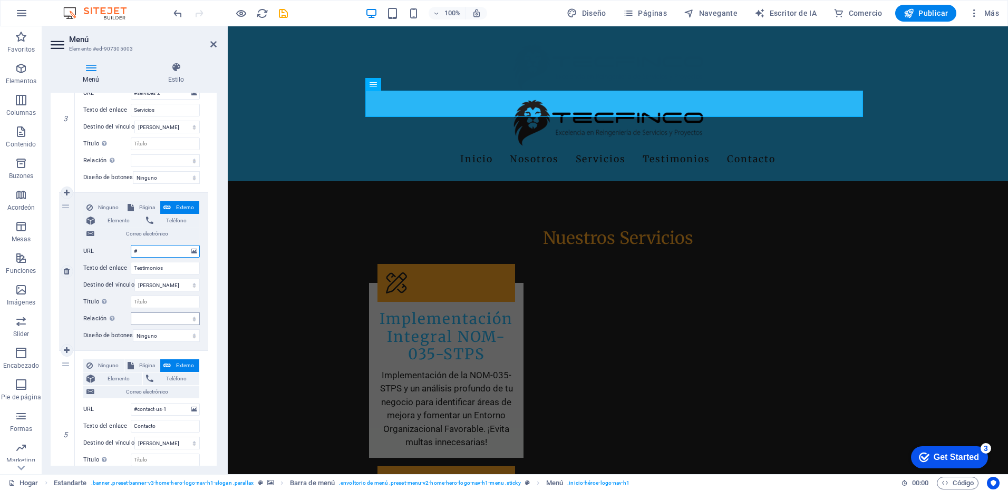
type input "#testimonial-2"
select select
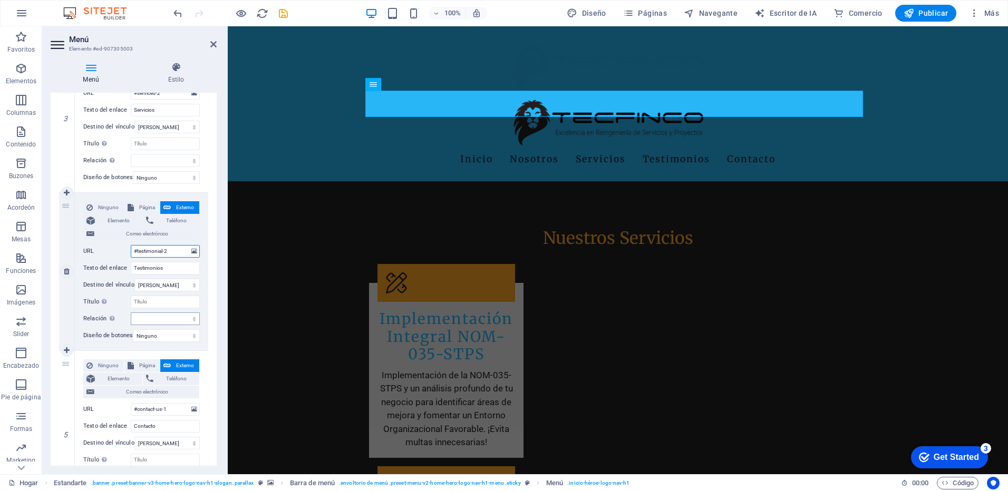
select select
type input "#testimonial-2"
click at [209, 272] on div "1 Ninguno Página Externo Elemento Teléfono Correo electrónico Page Home Subpage…" at bounding box center [134, 113] width 166 height 807
click at [286, 14] on icon "salvar" at bounding box center [283, 13] width 12 height 12
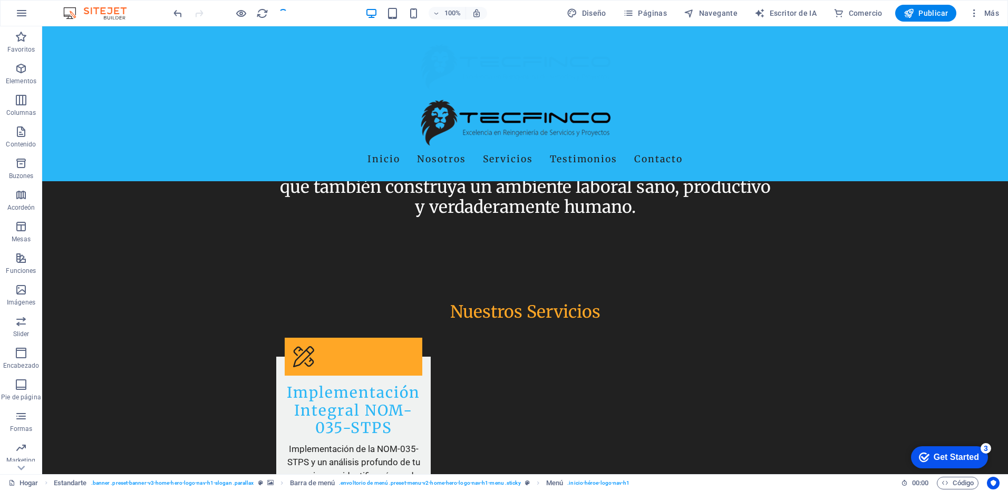
scroll to position [2963, 0]
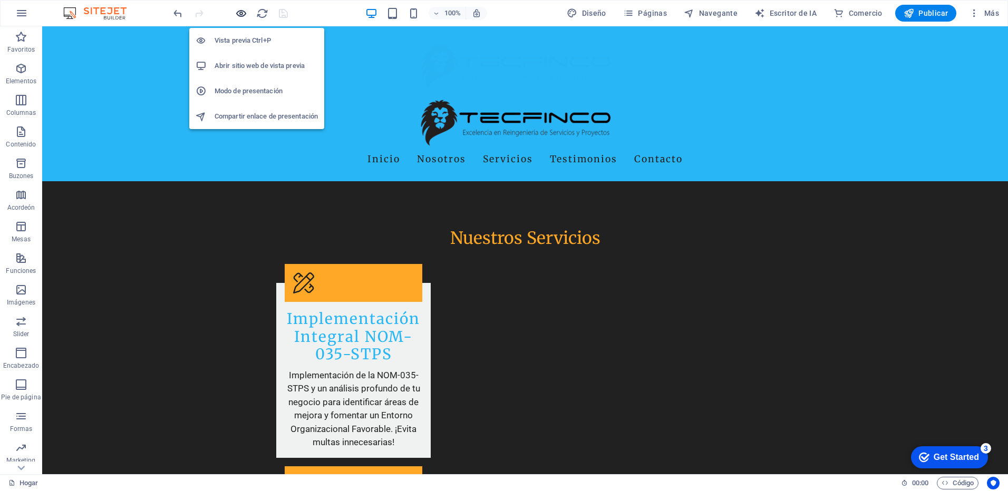
click at [242, 9] on icon "button" at bounding box center [241, 13] width 12 height 12
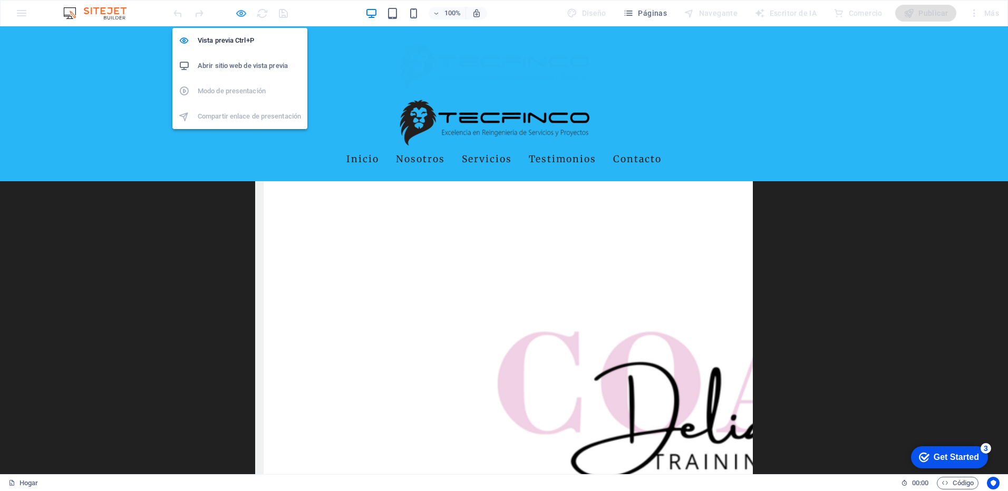
scroll to position [2616, 0]
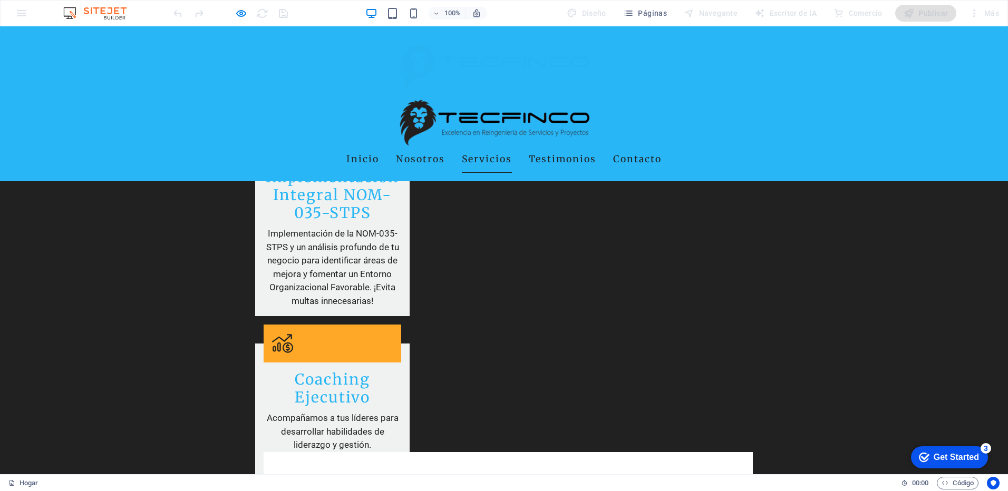
click at [485, 147] on link "Servicios" at bounding box center [487, 160] width 50 height 26
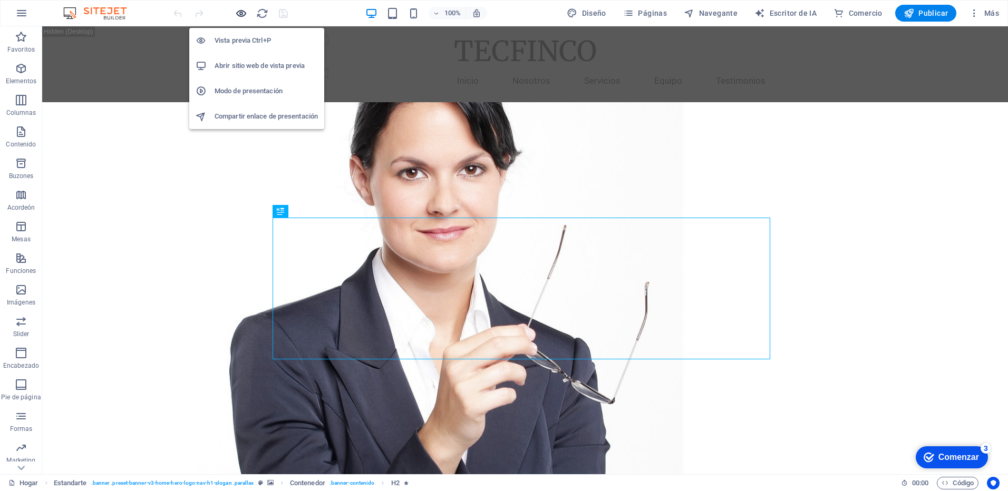
click at [243, 12] on icon "button" at bounding box center [241, 13] width 12 height 12
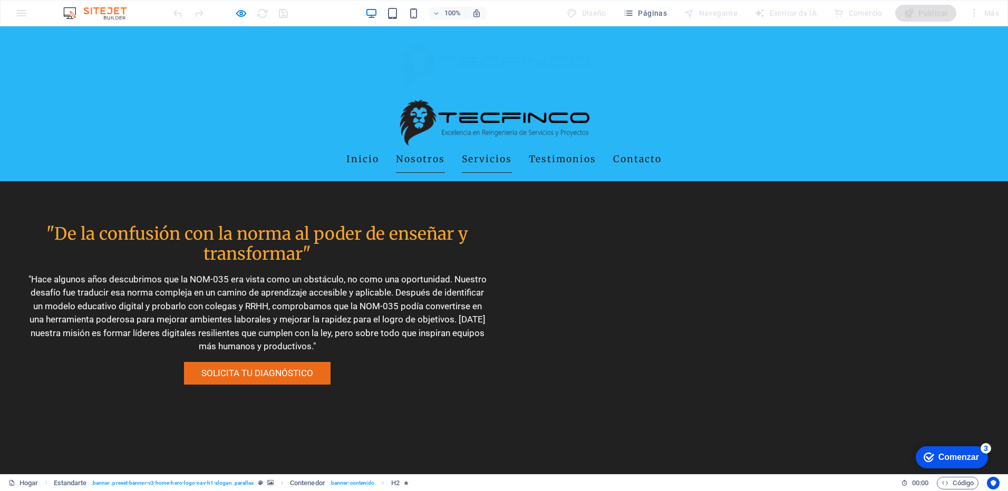
scroll to position [1858, 0]
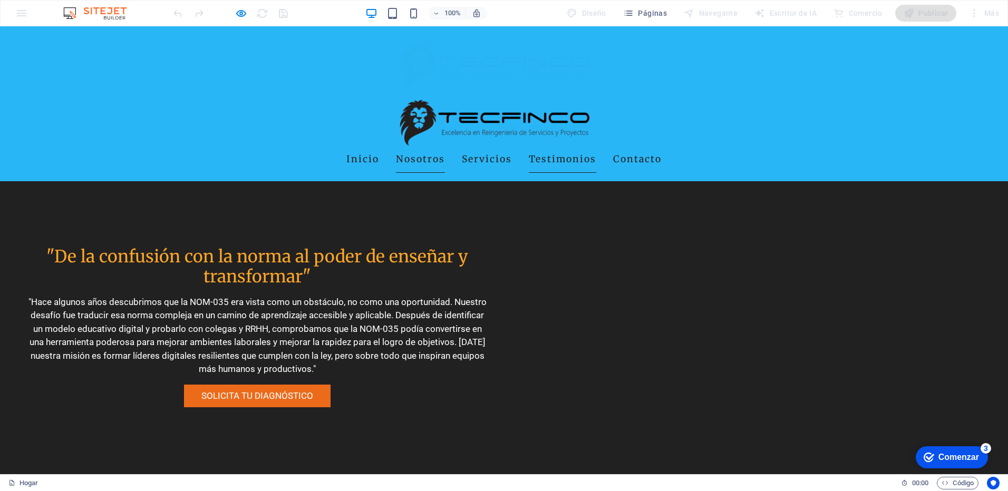
click at [543, 147] on link "Testimonios" at bounding box center [562, 160] width 67 height 26
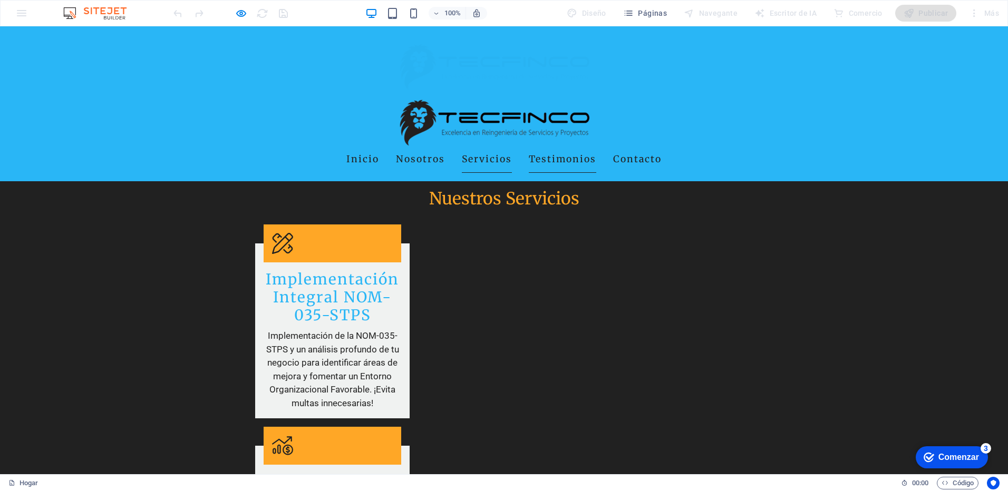
scroll to position [2641, 0]
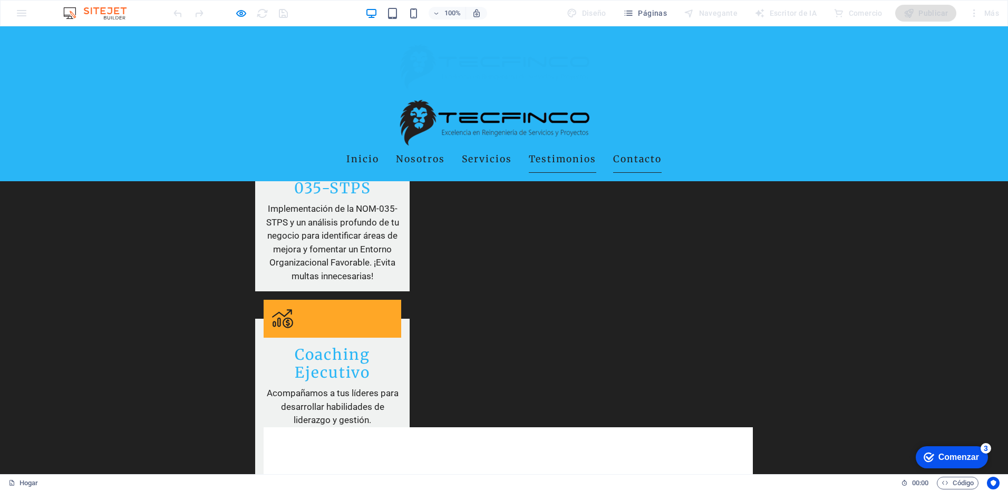
click at [624, 147] on link "Contacto" at bounding box center [637, 160] width 49 height 26
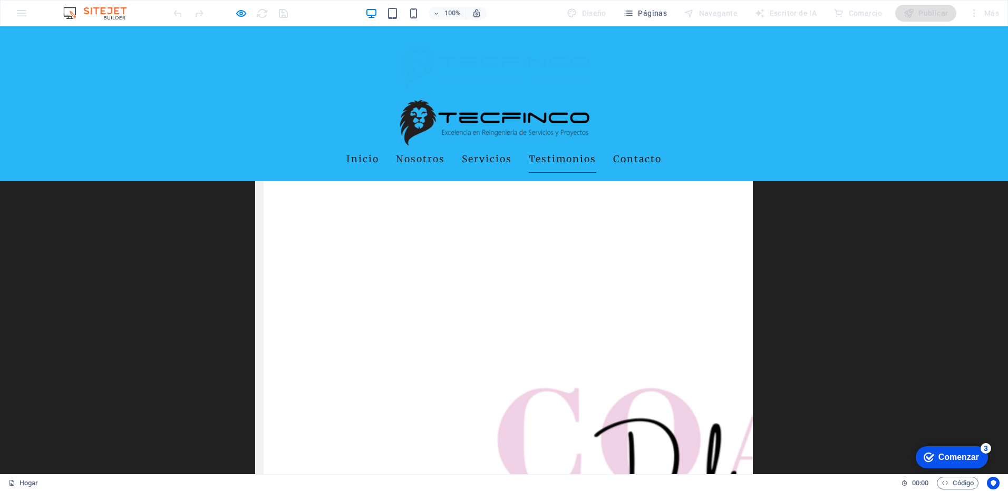
scroll to position [2590, 0]
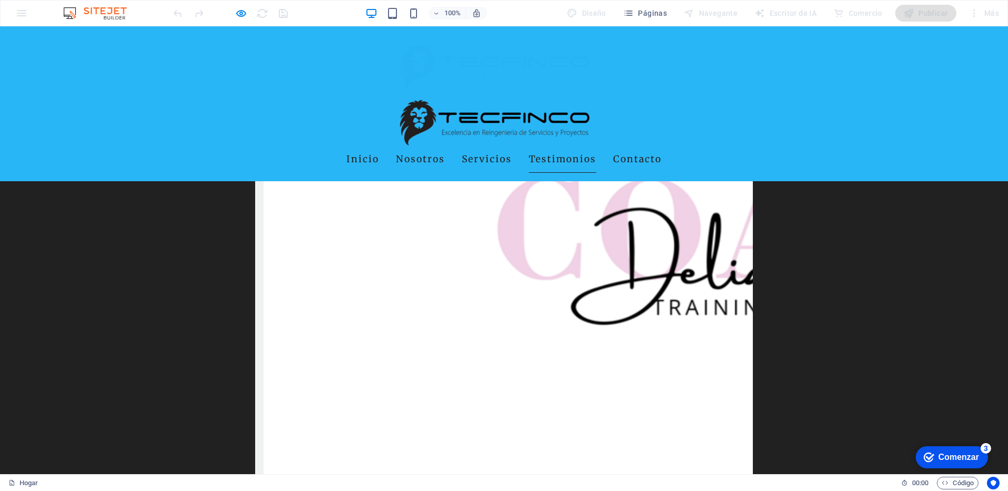
scroll to position [3170, 0]
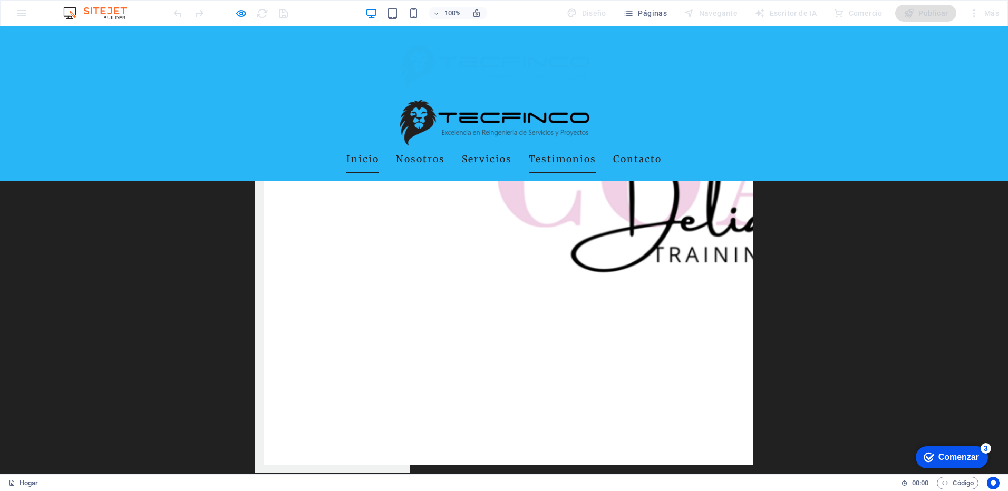
click at [357, 147] on link "Inicio" at bounding box center [362, 160] width 33 height 26
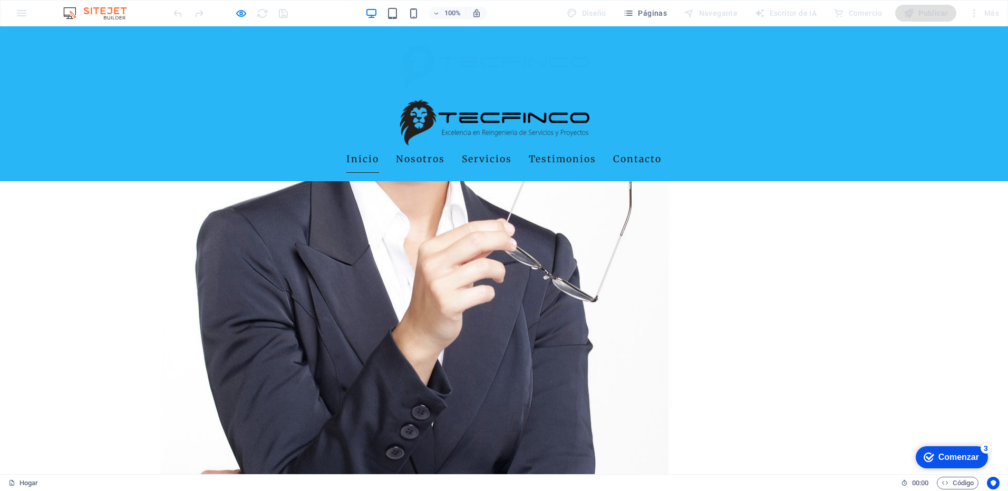
scroll to position [422, 0]
